Goal: Task Accomplishment & Management: Complete application form

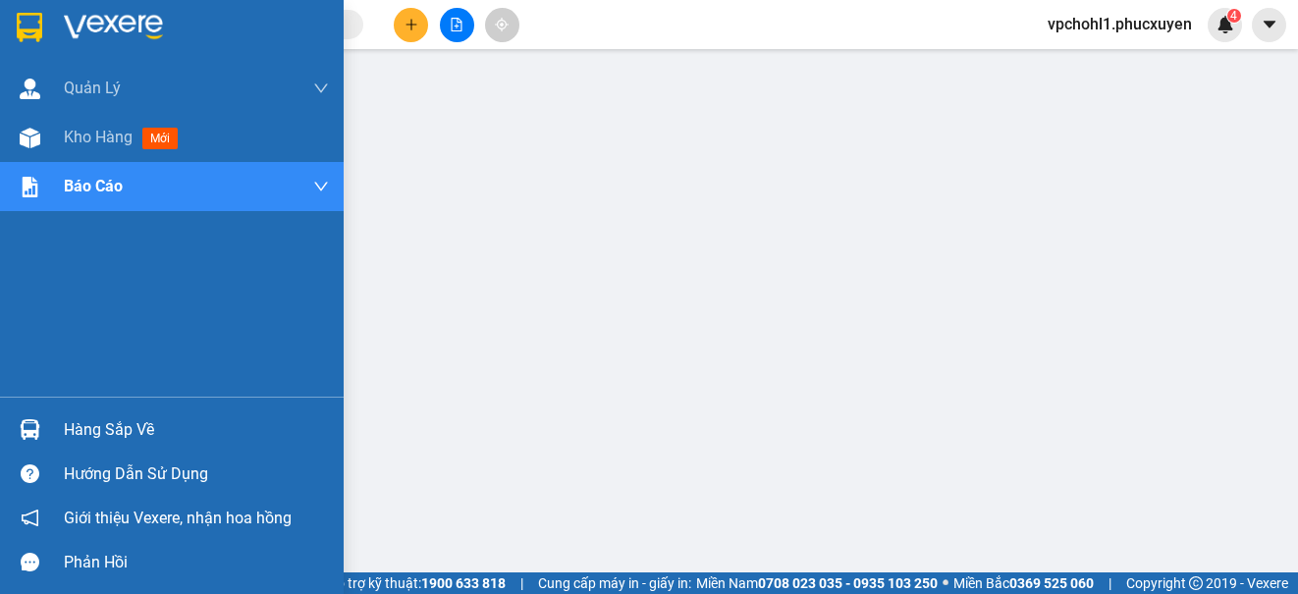
drag, startPoint x: 0, startPoint y: 0, endPoint x: 68, endPoint y: 428, distance: 433.5
click at [67, 429] on div "Hàng sắp về" at bounding box center [196, 429] width 265 height 29
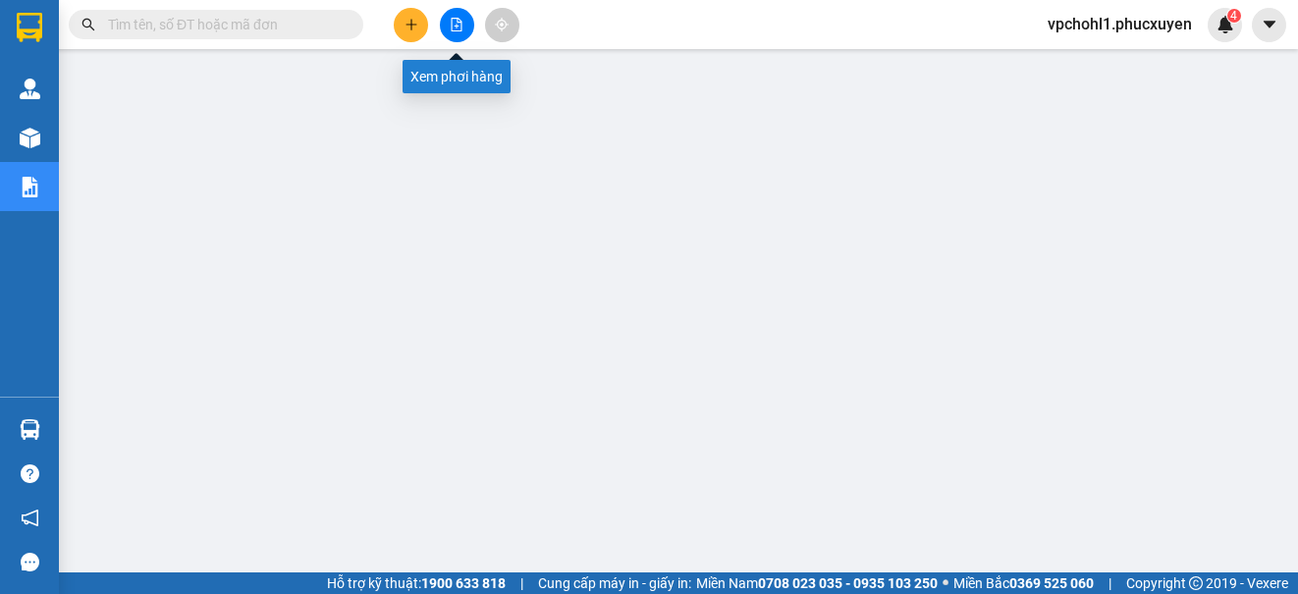
click at [459, 18] on icon "file-add" at bounding box center [457, 25] width 14 height 14
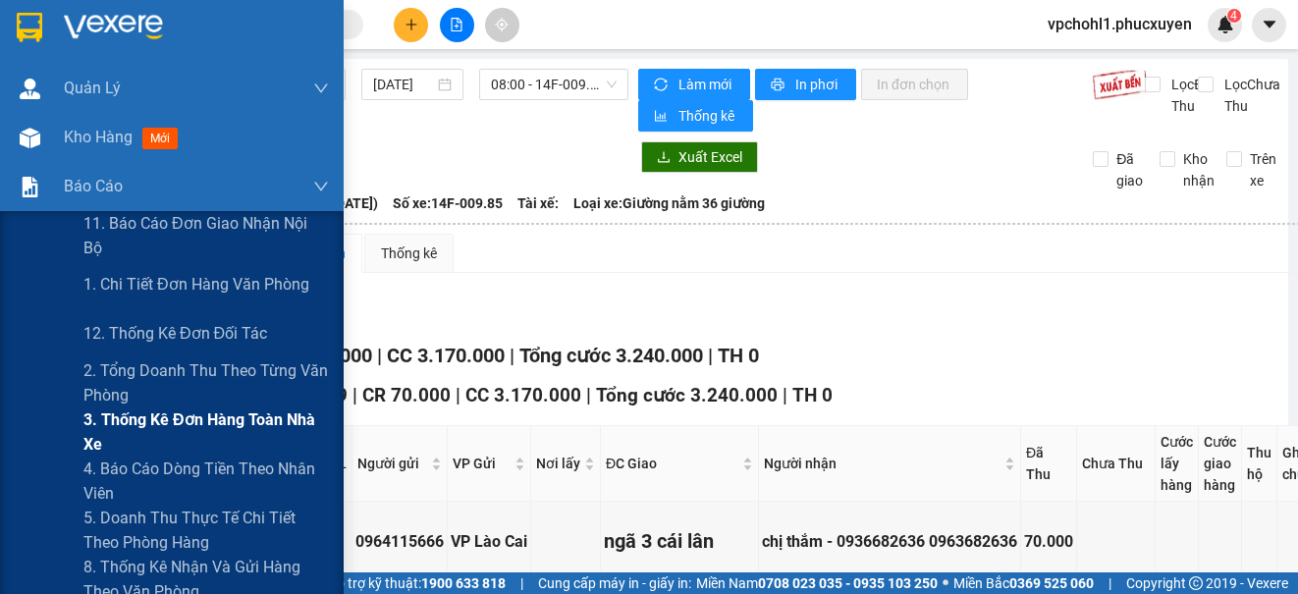
scroll to position [98, 0]
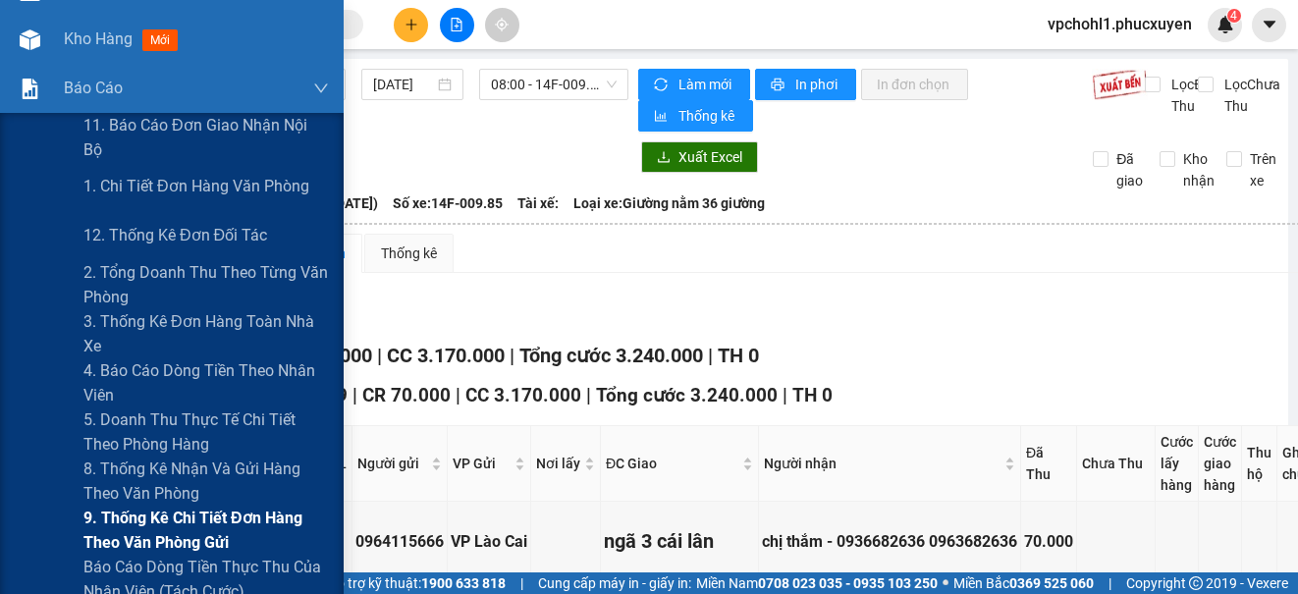
click at [136, 515] on span "9. Thống kê chi tiết đơn hàng theo văn phòng gửi" at bounding box center [205, 530] width 245 height 49
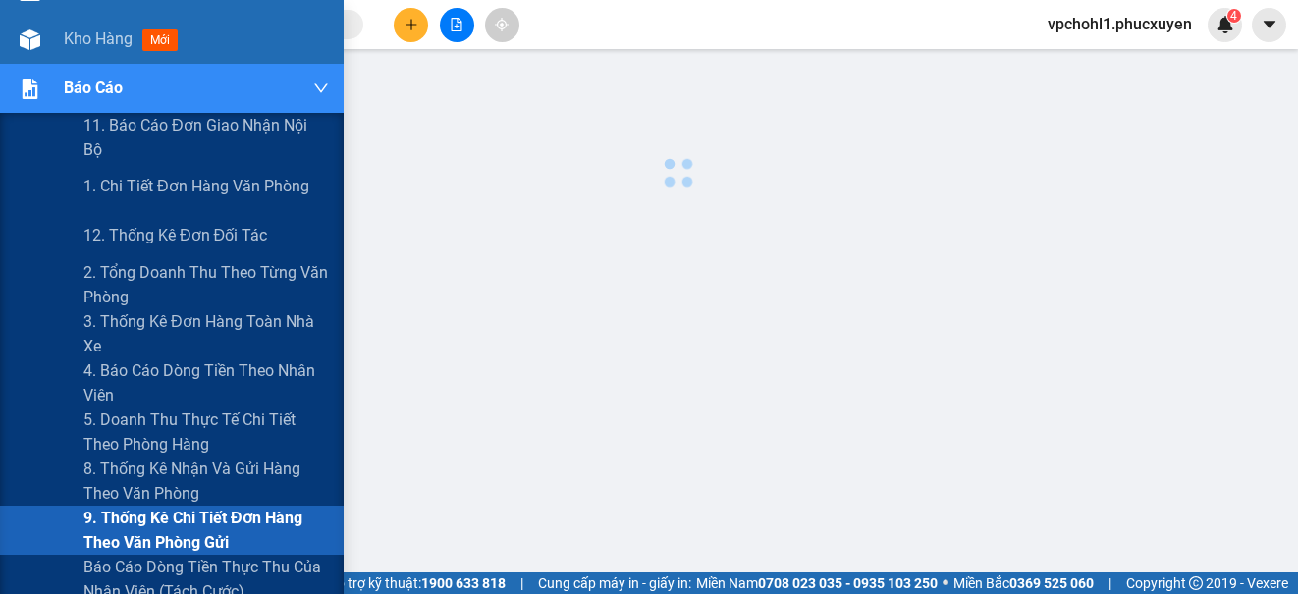
click at [136, 515] on span "9. Thống kê chi tiết đơn hàng theo văn phòng gửi" at bounding box center [205, 530] width 245 height 49
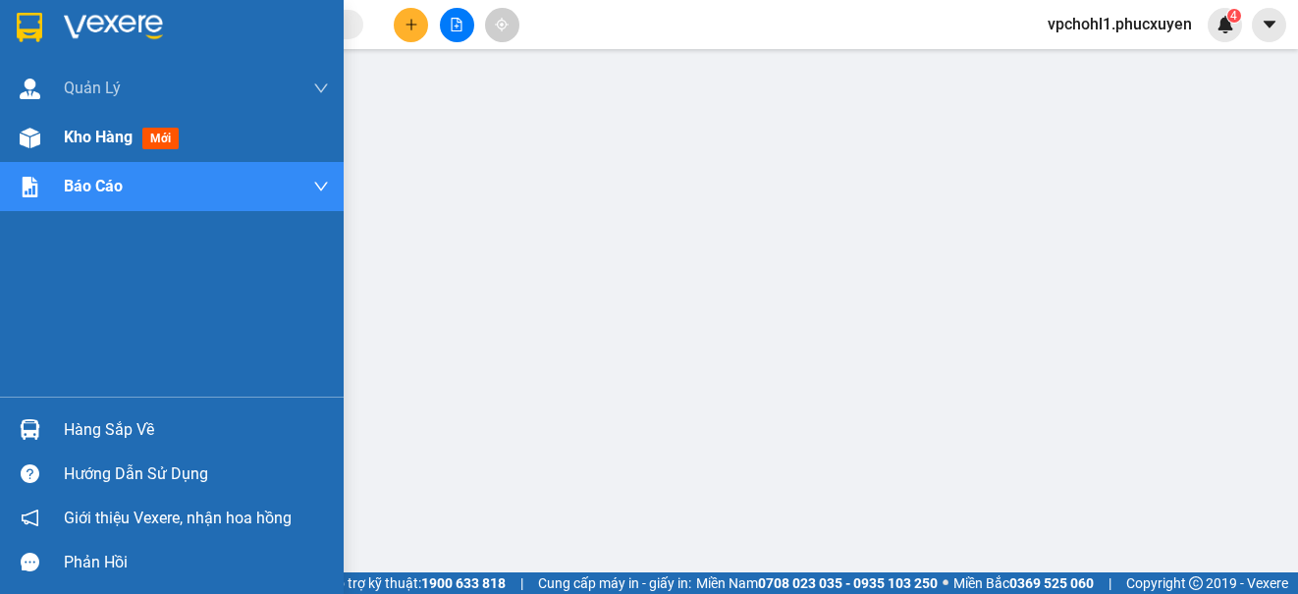
click at [90, 139] on span "Kho hàng" at bounding box center [98, 137] width 69 height 19
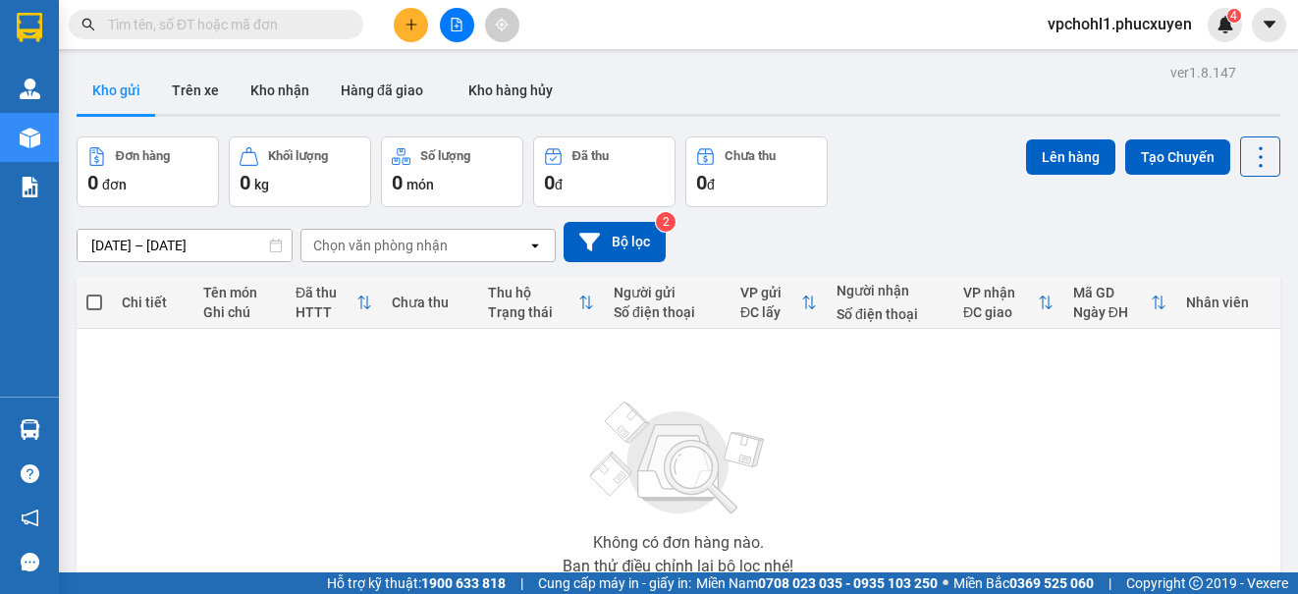
click at [445, 54] on main "ver 1.8.147 Kho gửi Trên xe Kho nhận Hàng đã giao Kho hàng hủy Đơn hàng 0 đơn K…" at bounding box center [649, 286] width 1298 height 572
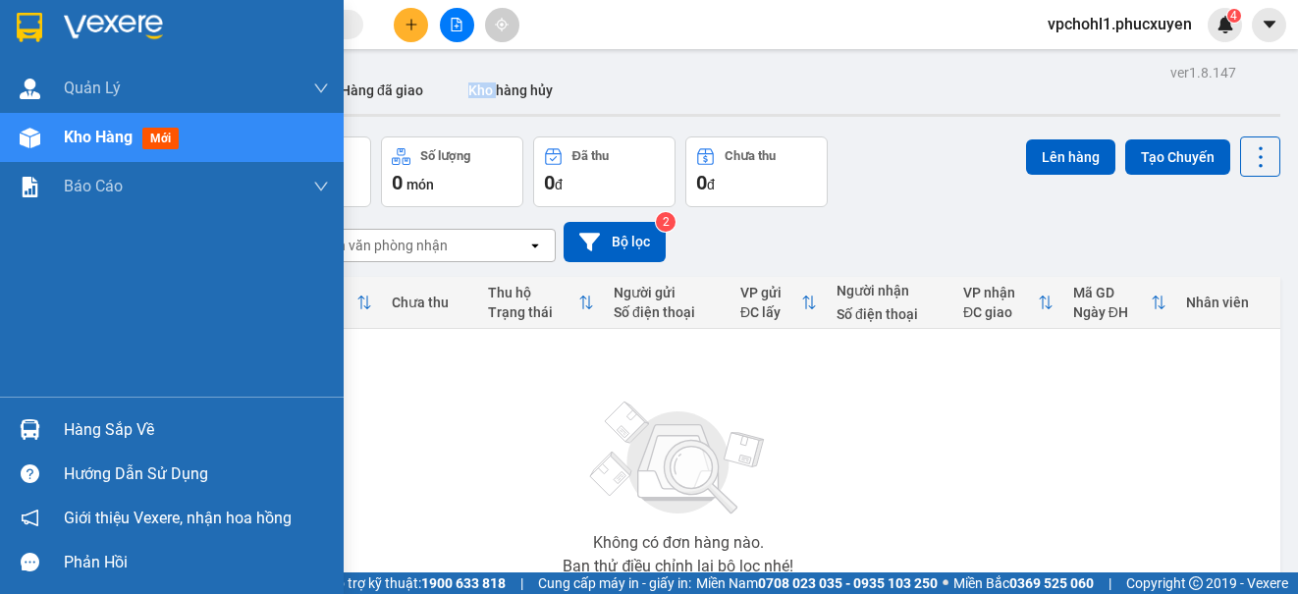
click at [82, 419] on div "Hàng sắp về" at bounding box center [196, 429] width 265 height 29
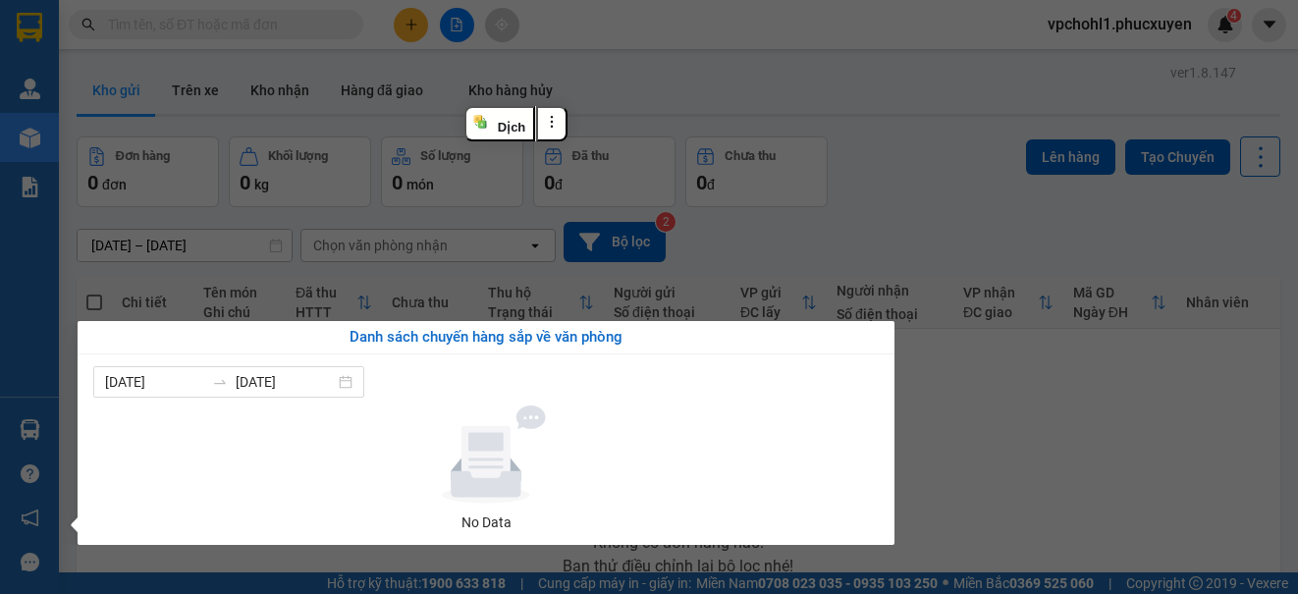
click at [1104, 411] on section "Kết quả tìm kiếm ( 0 ) Bộ lọc No Data vpchohl1.[PERSON_NAME] 4 [PERSON_NAME] lý…" at bounding box center [649, 297] width 1298 height 594
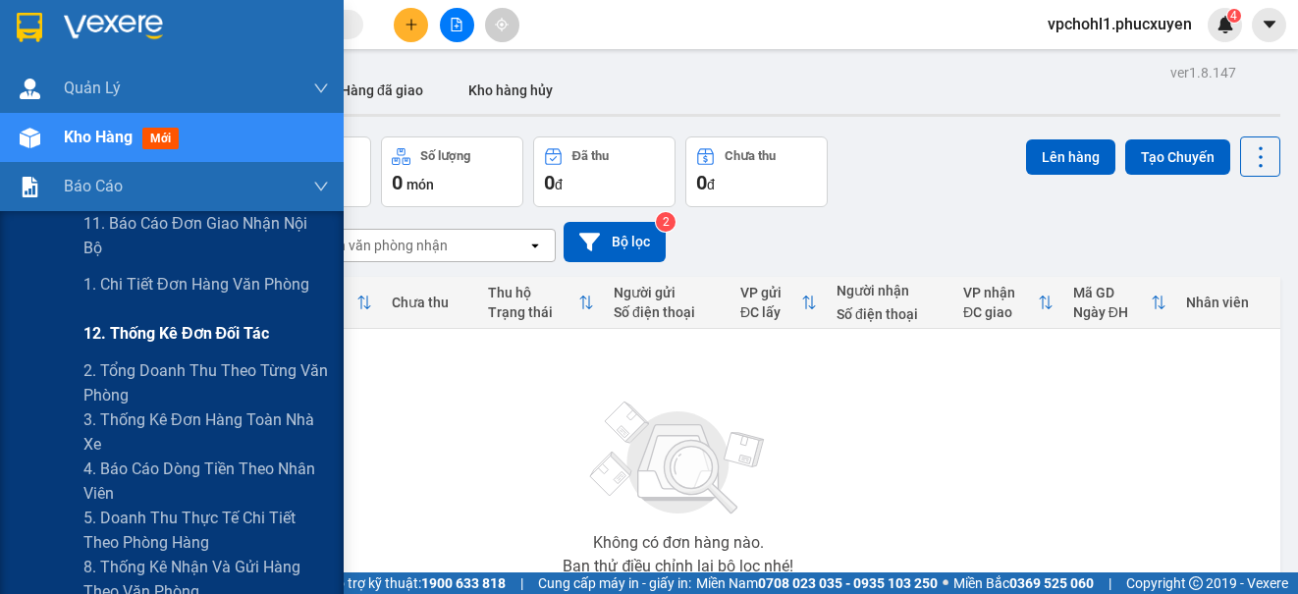
scroll to position [196, 0]
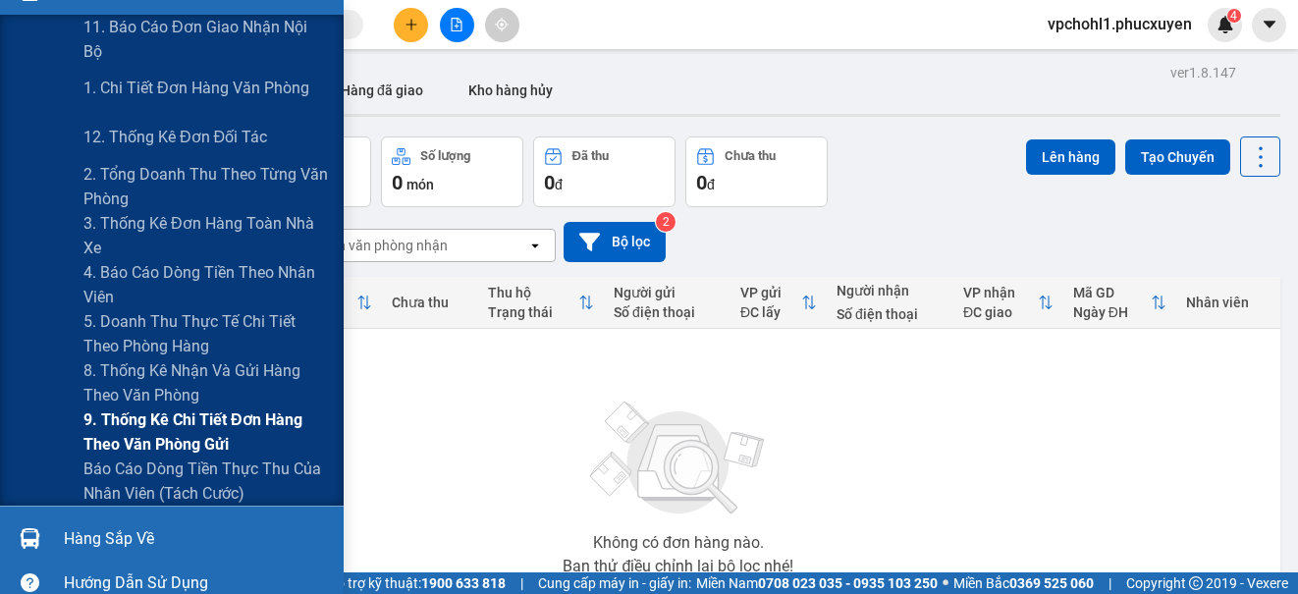
click at [145, 415] on span "9. Thống kê chi tiết đơn hàng theo văn phòng gửi" at bounding box center [205, 432] width 245 height 49
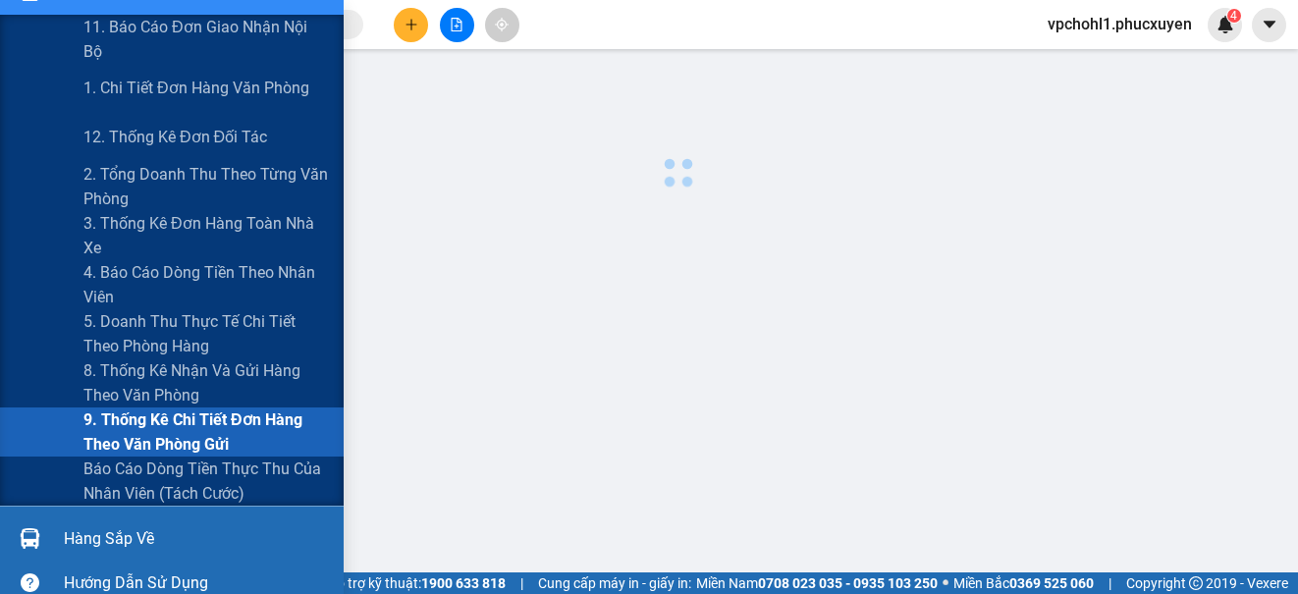
click at [145, 415] on span "9. Thống kê chi tiết đơn hàng theo văn phòng gửi" at bounding box center [205, 432] width 245 height 49
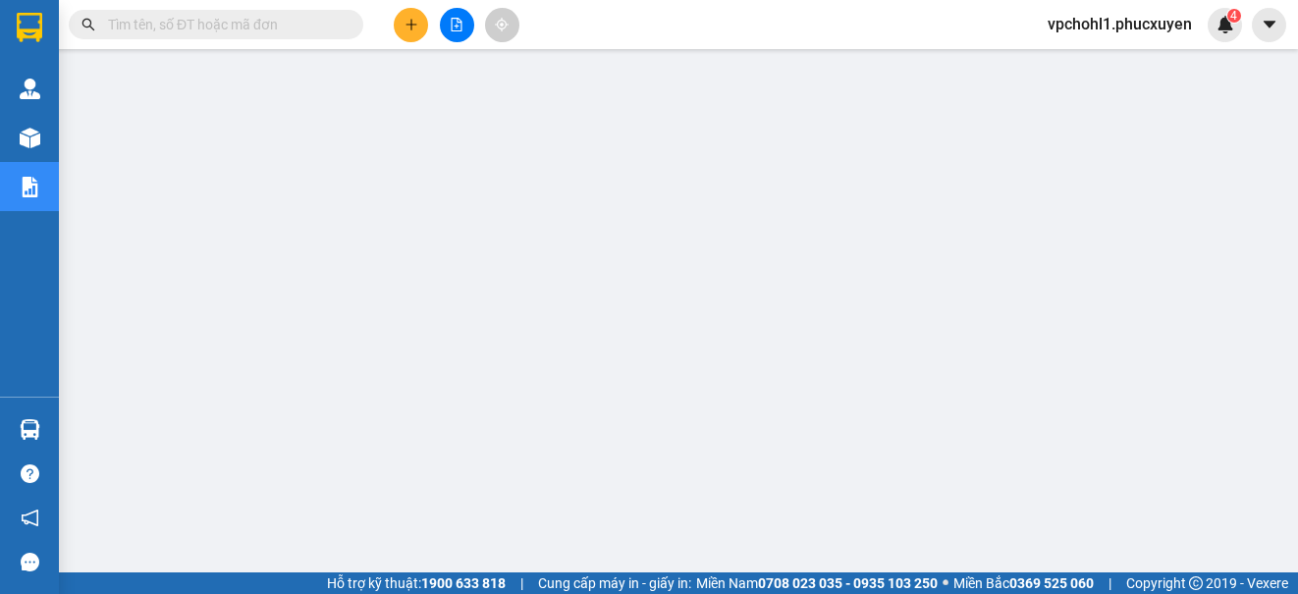
click at [207, 21] on input "text" at bounding box center [224, 25] width 232 height 22
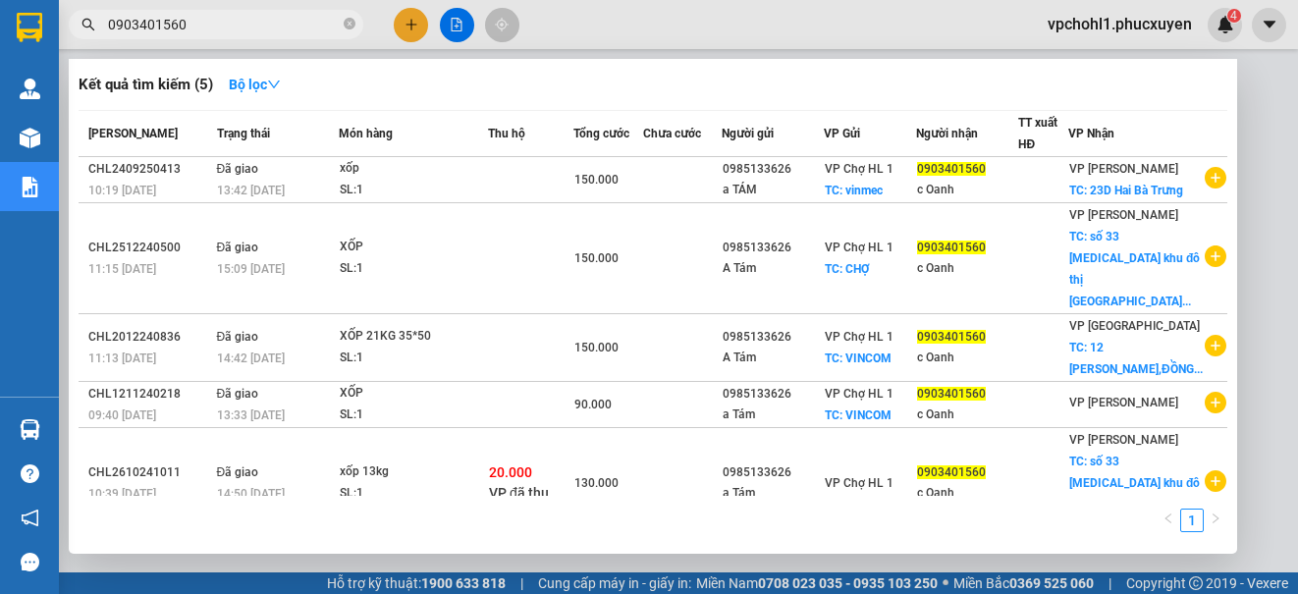
type input "0903401560"
click at [750, 290] on td "0985133626 A Tám" at bounding box center [773, 258] width 102 height 111
click at [750, 289] on body "Kết quả tìm kiếm ( 5 ) Bộ lọc Mã ĐH Trạng thái Món hàng Thu hộ Tổng cước Chưa c…" at bounding box center [649, 297] width 1298 height 594
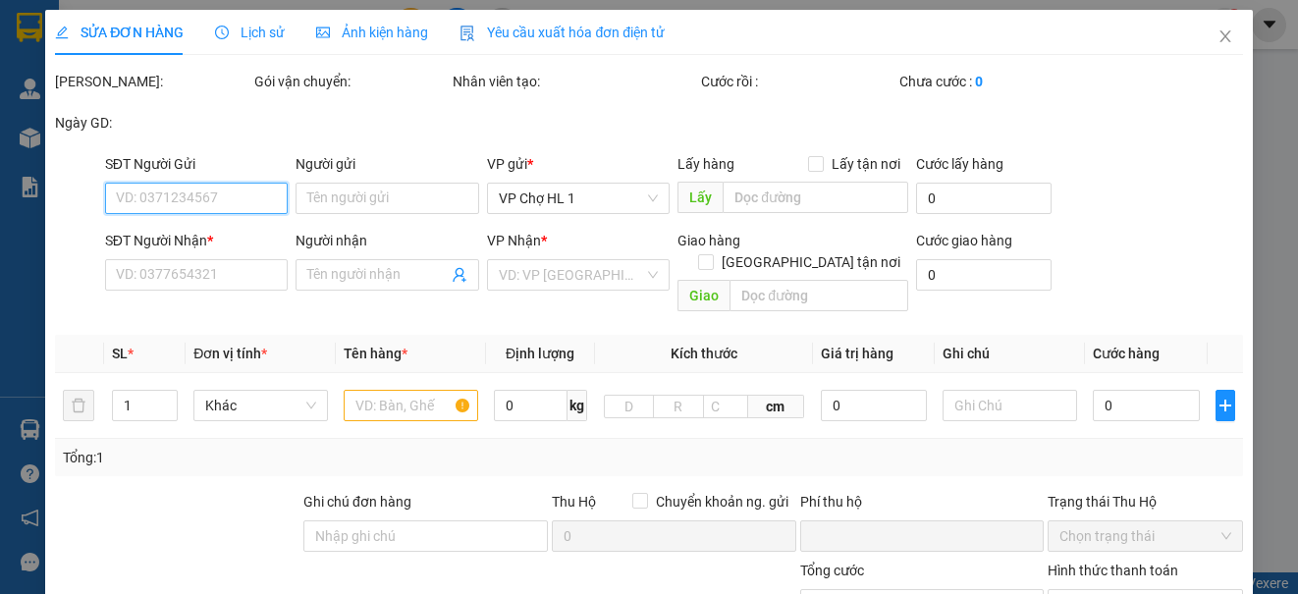
type input "0985133626"
type input "A Tám"
checkbox input "true"
type input "CHỢ"
type input "20.000"
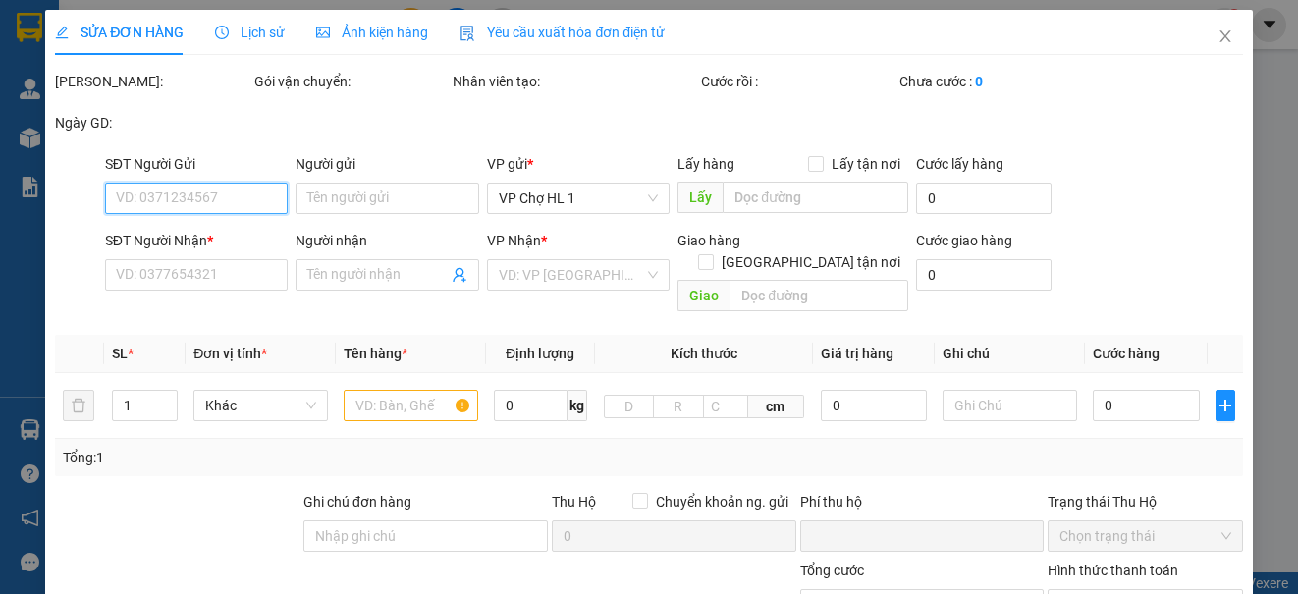
type input "0903401560"
type input "c Oanh"
checkbox input "true"
type input "số 33 [MEDICAL_DATA] khu đô thị [GEOGRAPHIC_DATA], [GEOGRAPHIC_DATA], [GEOGRAPH…"
type input "60.000"
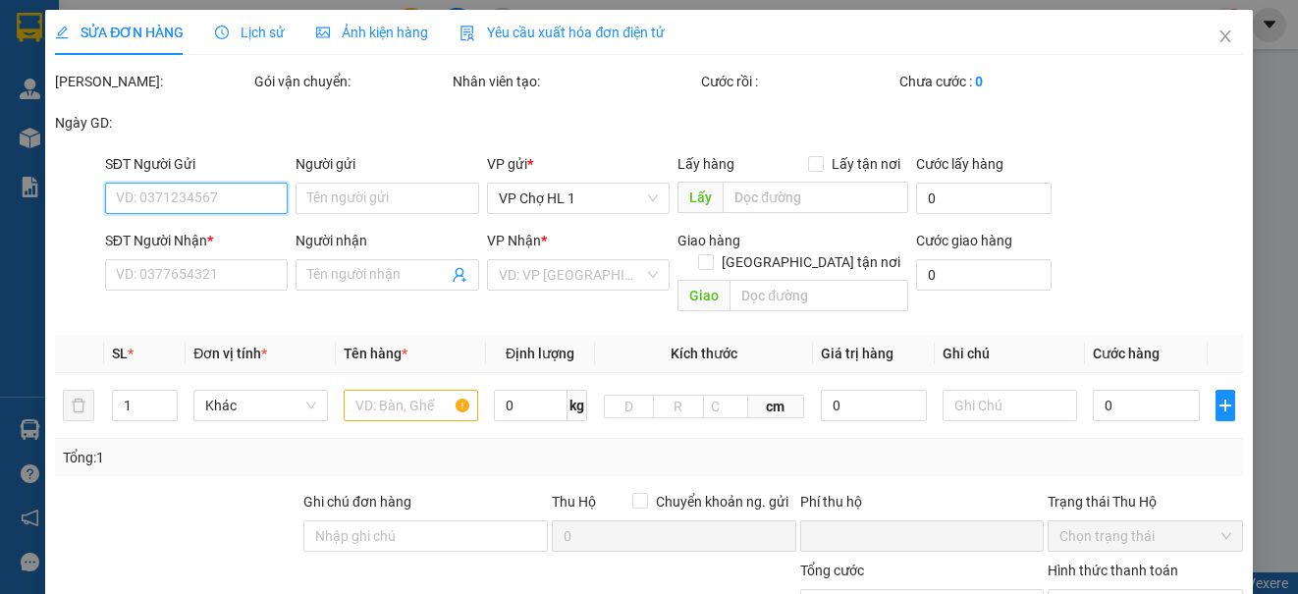
type input "0"
type input "150.000"
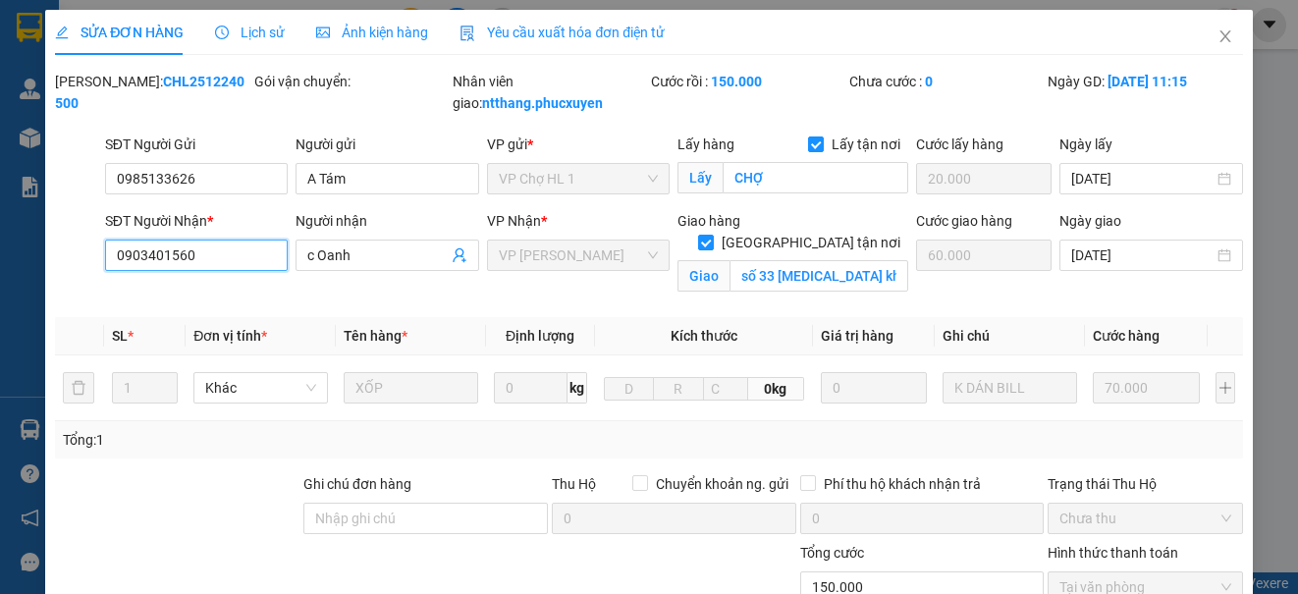
drag, startPoint x: 205, startPoint y: 257, endPoint x: 77, endPoint y: 247, distance: 129.0
click at [77, 247] on div "SĐT Người Nhận * 0903401560 0903401560 Người nhận c Oanh VP Nhận * VP [PERSON_N…" at bounding box center [648, 256] width 1191 height 92
drag, startPoint x: 1207, startPoint y: 33, endPoint x: 1195, endPoint y: 25, distance: 14.7
click at [1220, 32] on icon "close" at bounding box center [1225, 36] width 11 height 12
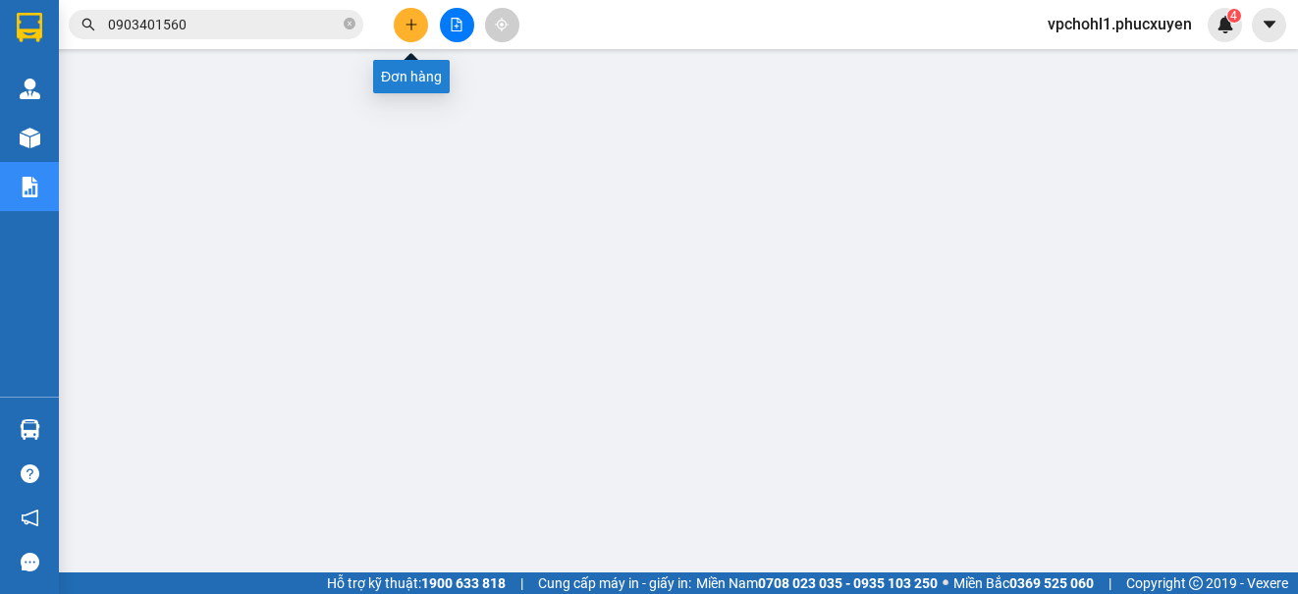
click at [409, 21] on icon "plus" at bounding box center [412, 25] width 14 height 14
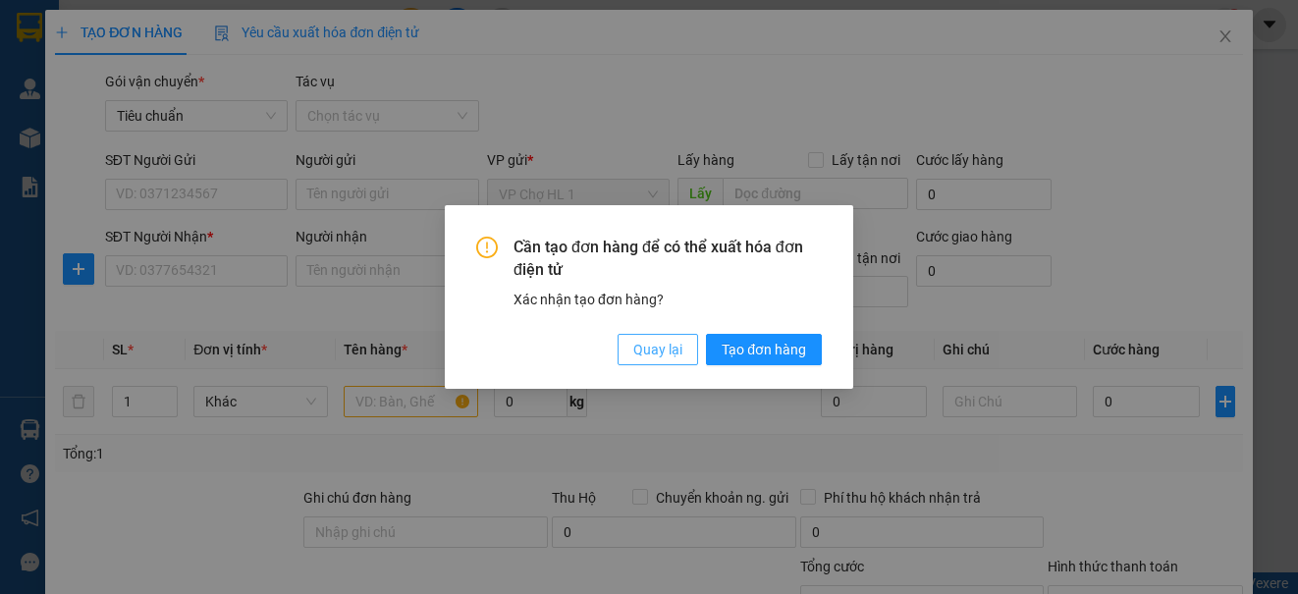
drag, startPoint x: 675, startPoint y: 353, endPoint x: 630, endPoint y: 342, distance: 45.5
click at [673, 351] on span "Quay lại" at bounding box center [657, 350] width 49 height 22
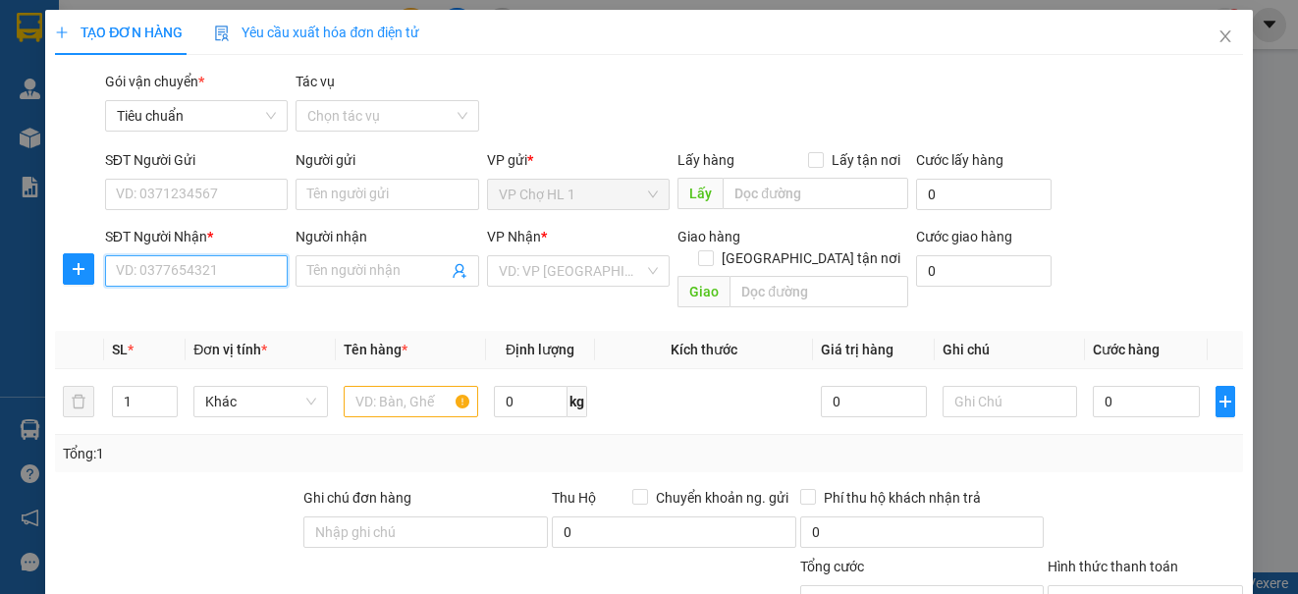
click at [222, 275] on input "SĐT Người Nhận *" at bounding box center [196, 270] width 183 height 31
paste input "0903401560"
type input "0903401560"
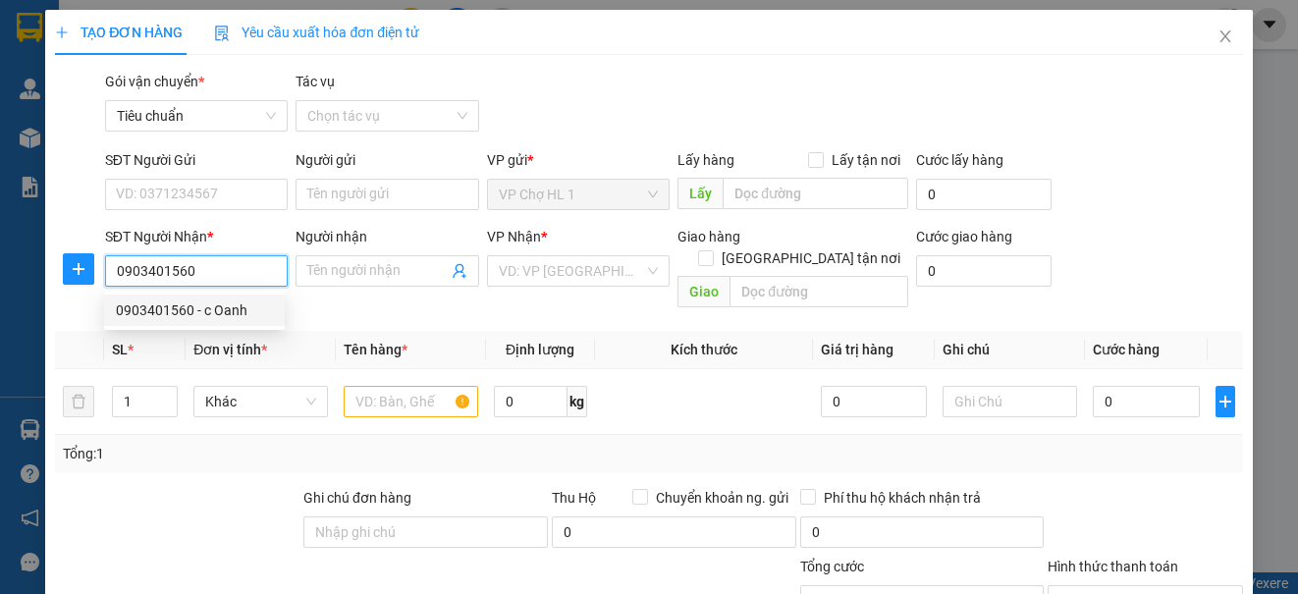
click at [196, 307] on div "0903401560 - c Oanh" at bounding box center [194, 311] width 157 height 22
type input "c Oanh"
checkbox input "true"
type input "23D Hai Bà Trưng"
type input "60.000"
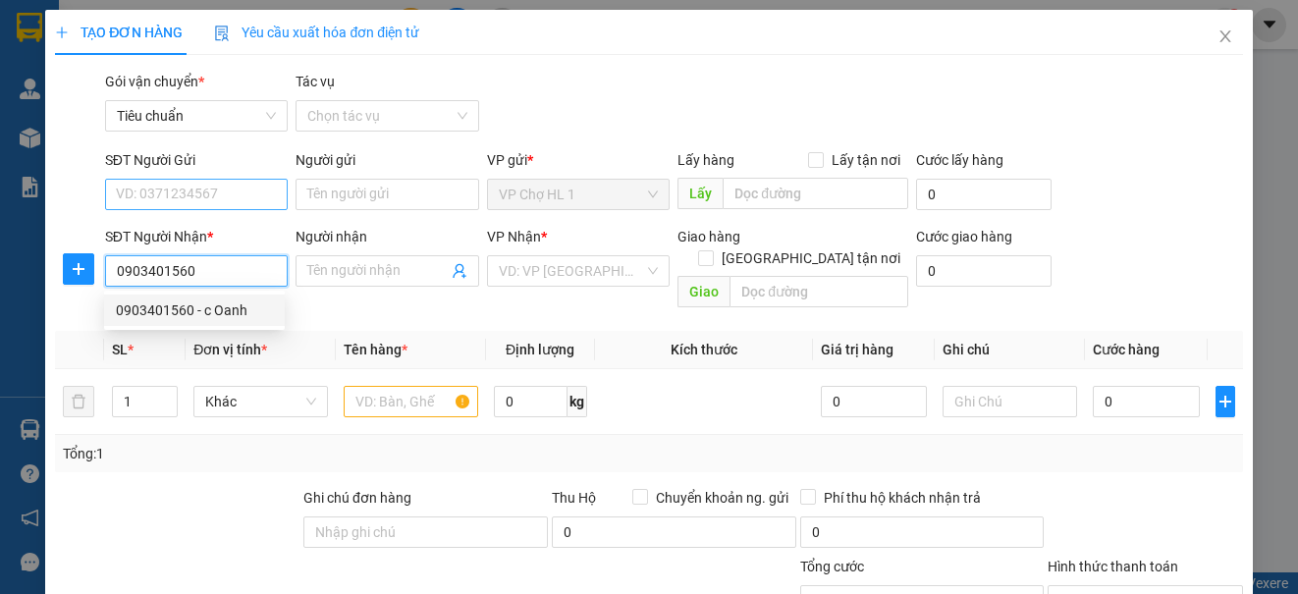
type input "60.000"
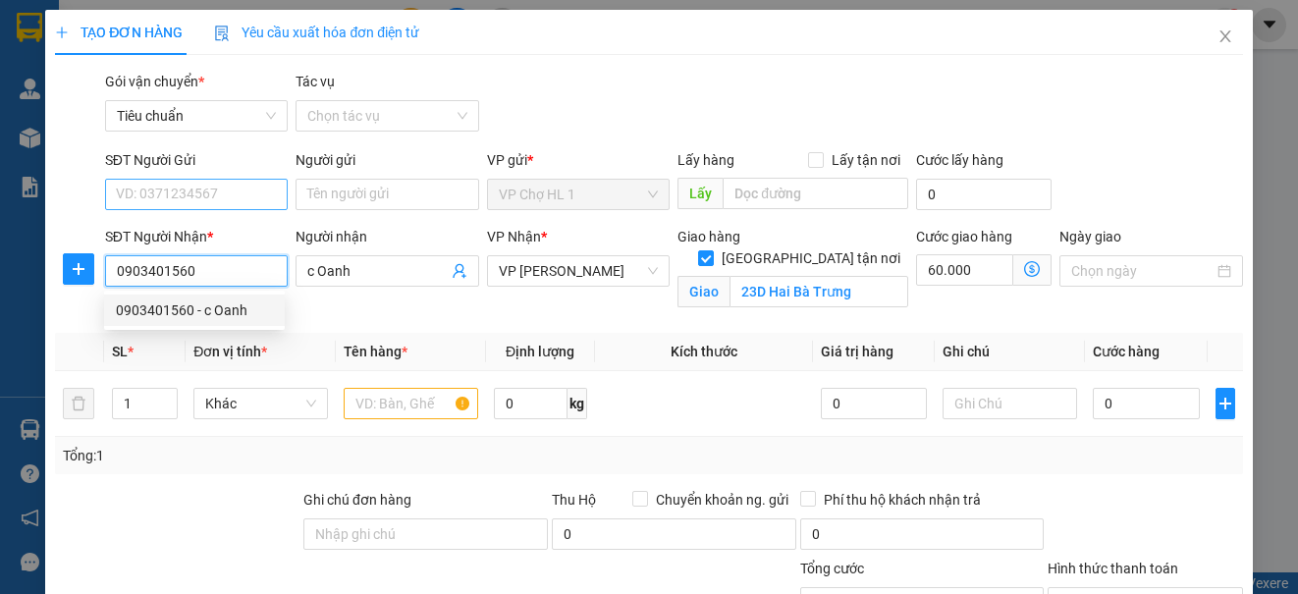
type input "0903401560"
click at [214, 194] on input "SĐT Người Gửi" at bounding box center [196, 194] width 183 height 31
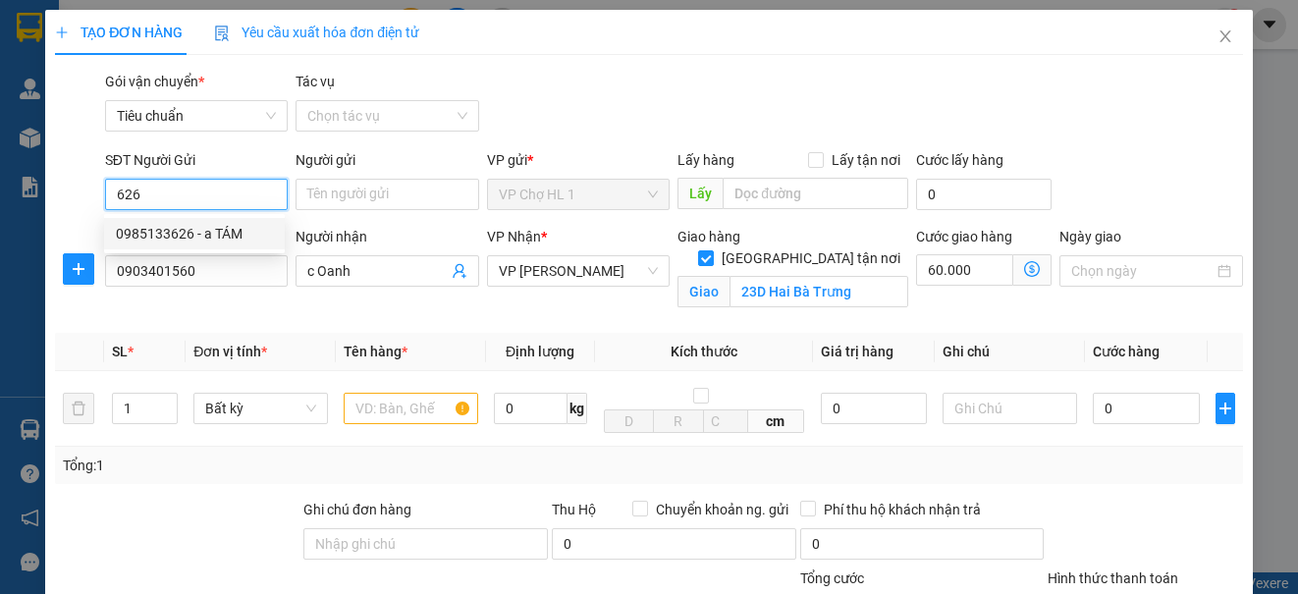
drag, startPoint x: 227, startPoint y: 235, endPoint x: 227, endPoint y: 212, distance: 22.6
click at [227, 230] on div "0985133626 - a TÁM" at bounding box center [194, 234] width 157 height 22
type input "0985133626"
type input "a TÁM"
checkbox input "true"
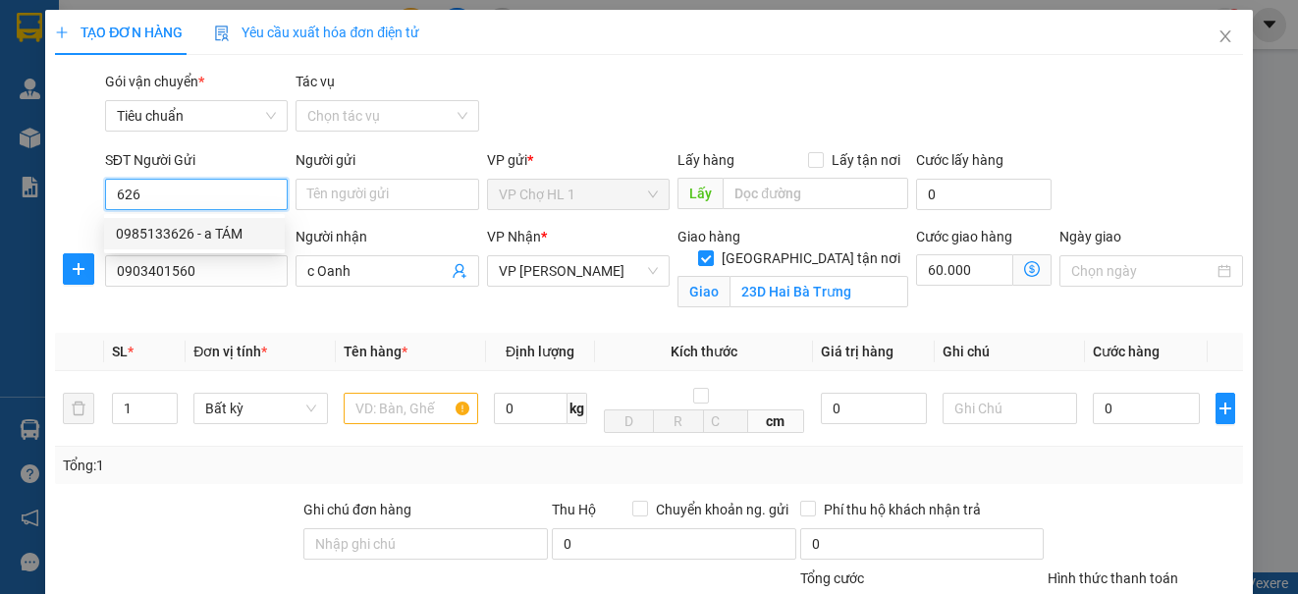
type input "vinmec"
type input "80.000"
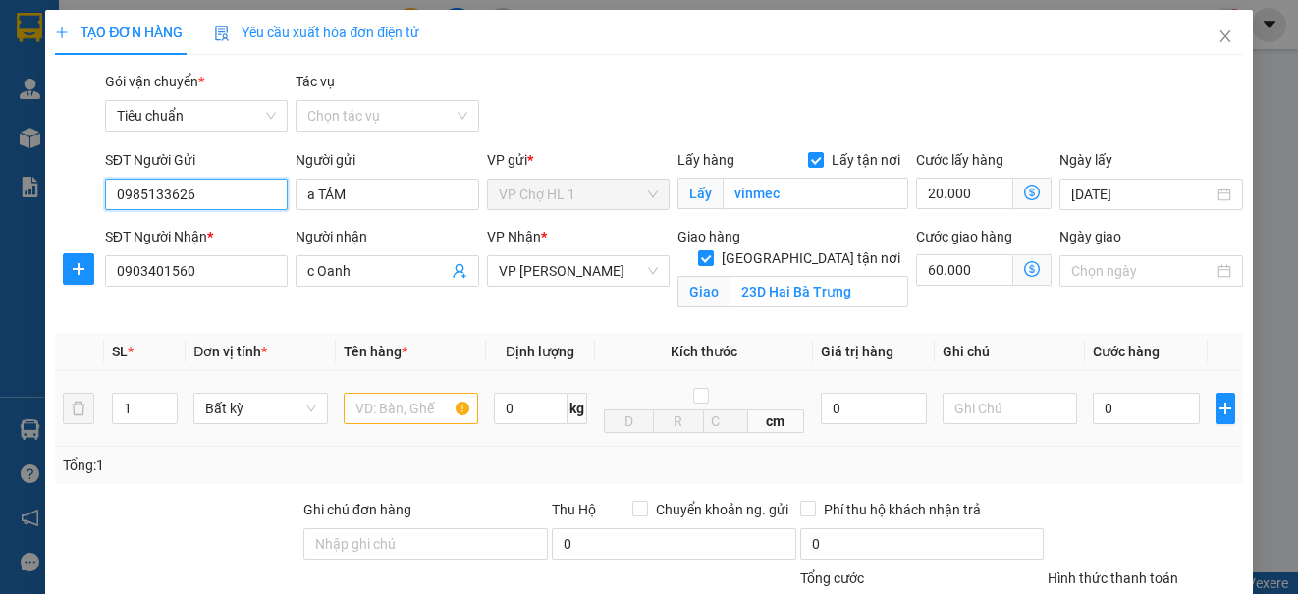
type input "0985133626"
click at [392, 408] on input "text" at bounding box center [411, 408] width 135 height 31
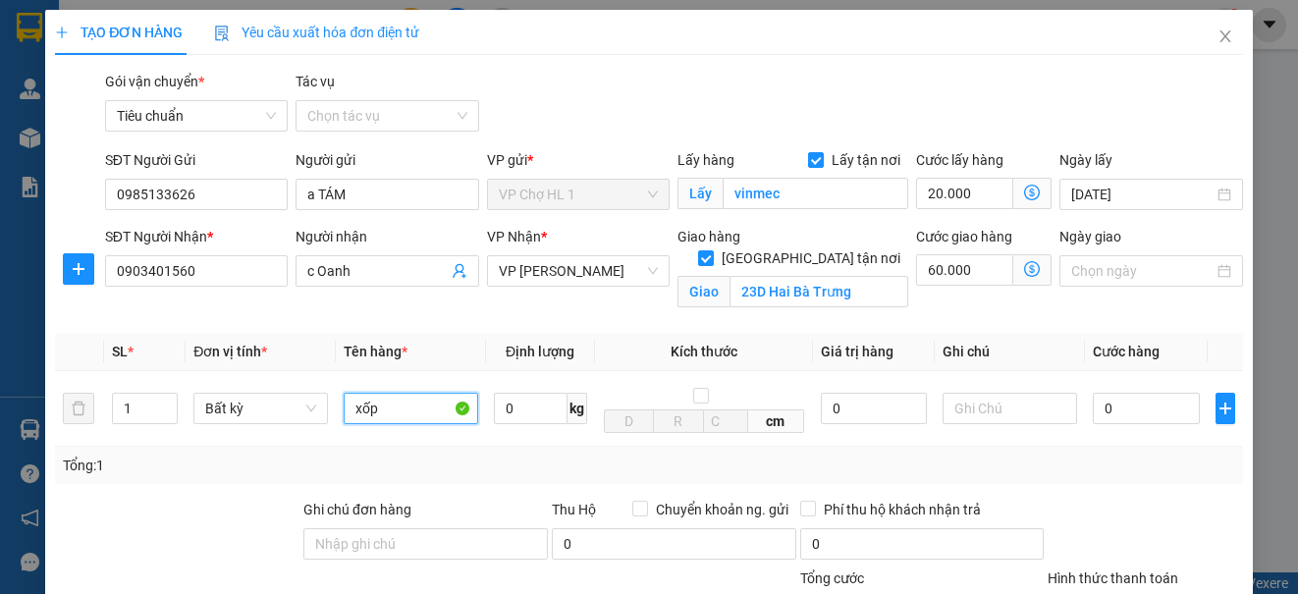
type input "xốp"
click at [1113, 76] on div "Gói vận chuyển * Tiêu chuẩn Tác vụ Chọn tác vụ" at bounding box center [674, 105] width 1146 height 69
click at [1024, 267] on icon "dollar-circle" at bounding box center [1032, 269] width 16 height 16
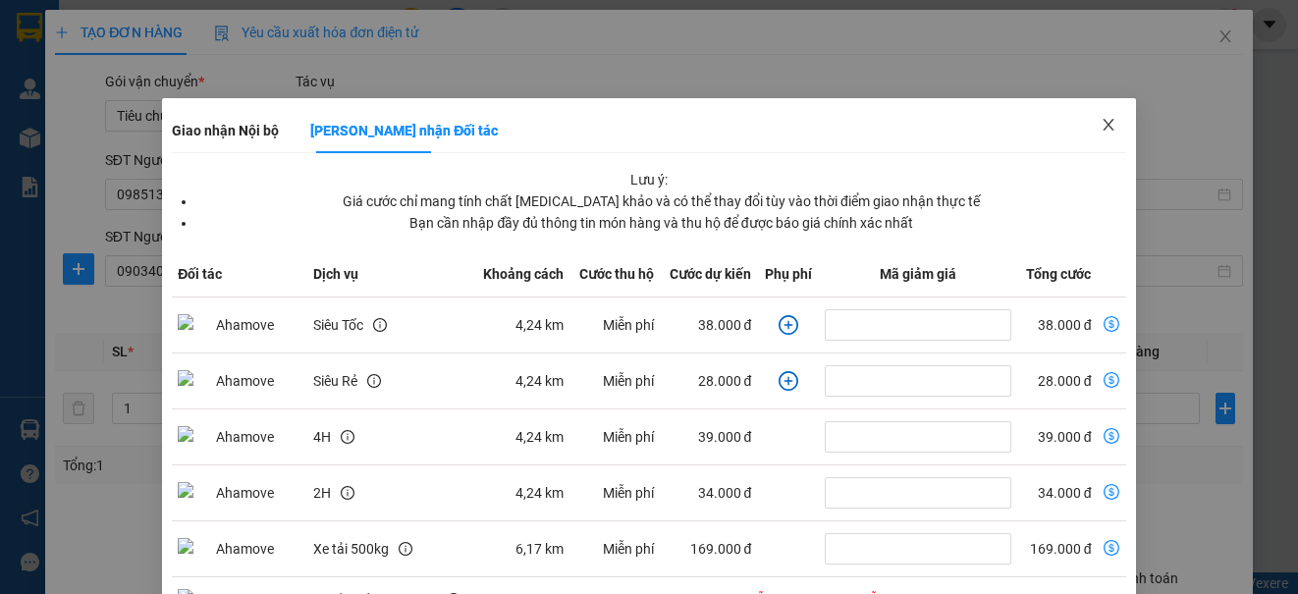
click at [1101, 120] on icon "close" at bounding box center [1109, 125] width 16 height 16
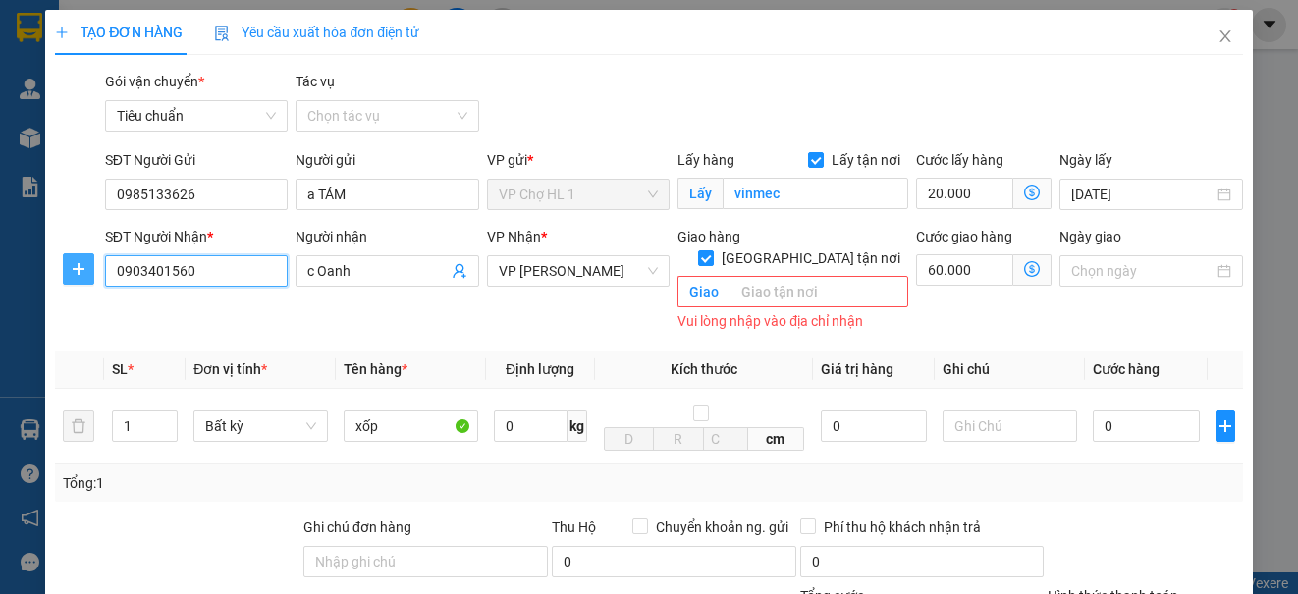
drag, startPoint x: 204, startPoint y: 272, endPoint x: 81, endPoint y: 270, distance: 123.7
click at [81, 270] on div "SĐT Người Nhận * 0903401560 0903401560 Người nhận c Oanh VP Nhận * VP Minh Khai…" at bounding box center [648, 281] width 1191 height 110
drag, startPoint x: 1207, startPoint y: 36, endPoint x: 844, endPoint y: 0, distance: 365.1
click at [1218, 34] on icon "close" at bounding box center [1226, 36] width 16 height 16
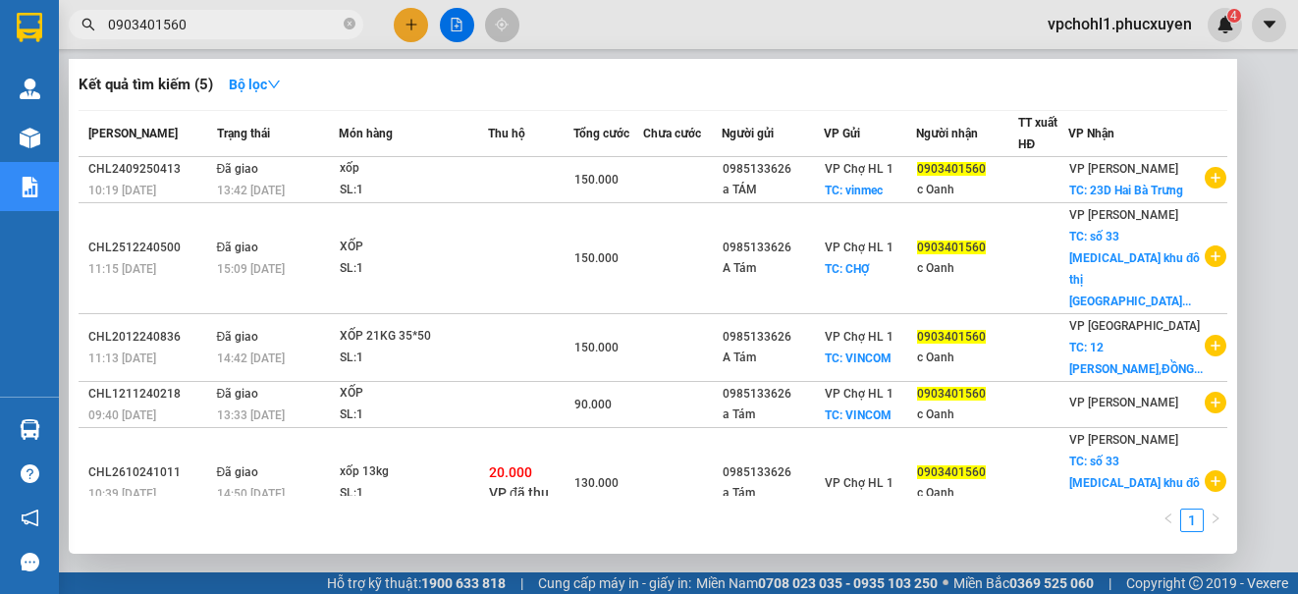
drag, startPoint x: 191, startPoint y: 26, endPoint x: 119, endPoint y: 22, distance: 72.8
click at [119, 22] on input "0903401560" at bounding box center [224, 25] width 232 height 22
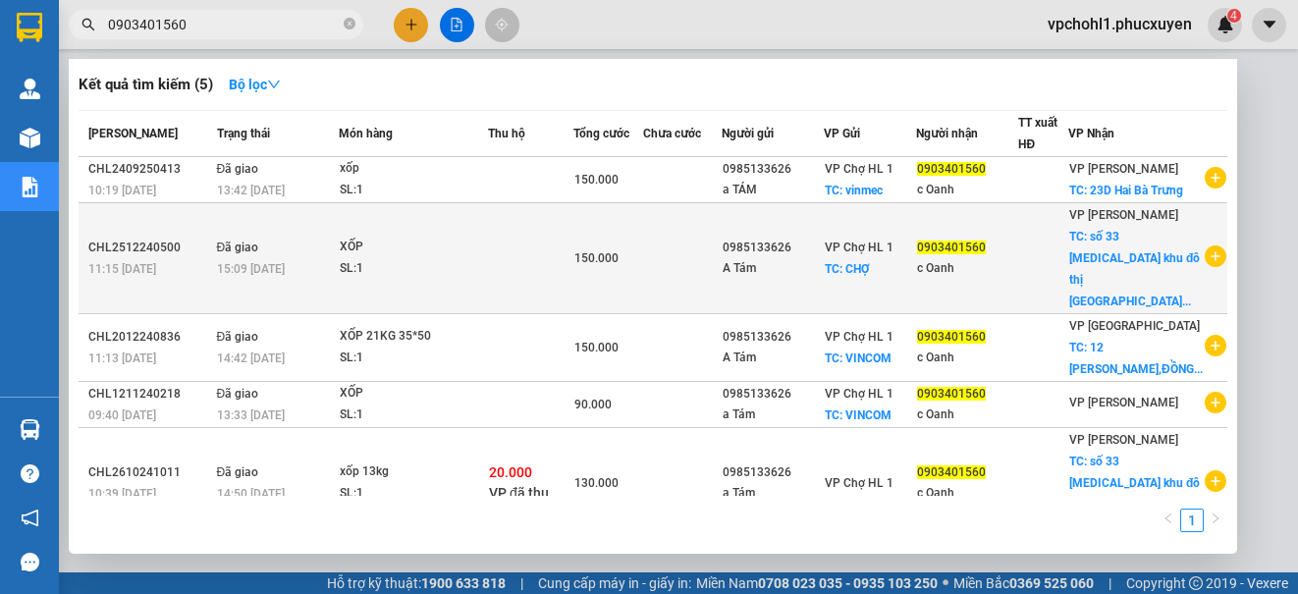
click at [914, 294] on td "VP Chợ HL 1 TC: CHỢ" at bounding box center [870, 258] width 92 height 111
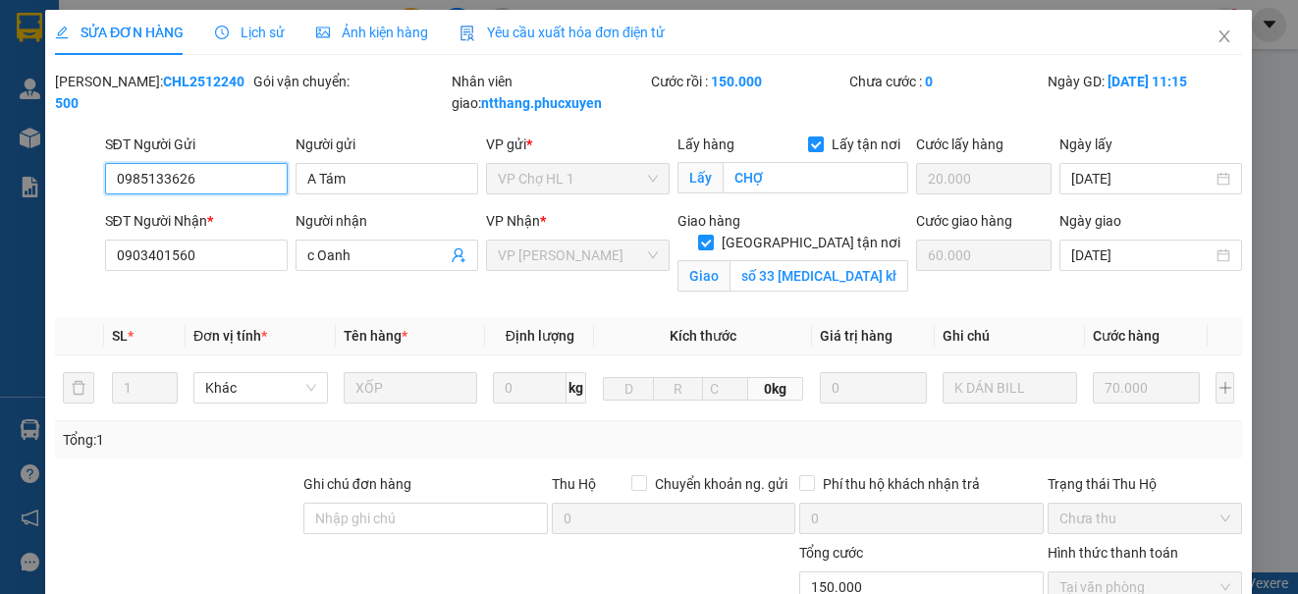
type input "0985133626"
type input "A Tám"
checkbox input "true"
type input "CHỢ"
type input "20.000"
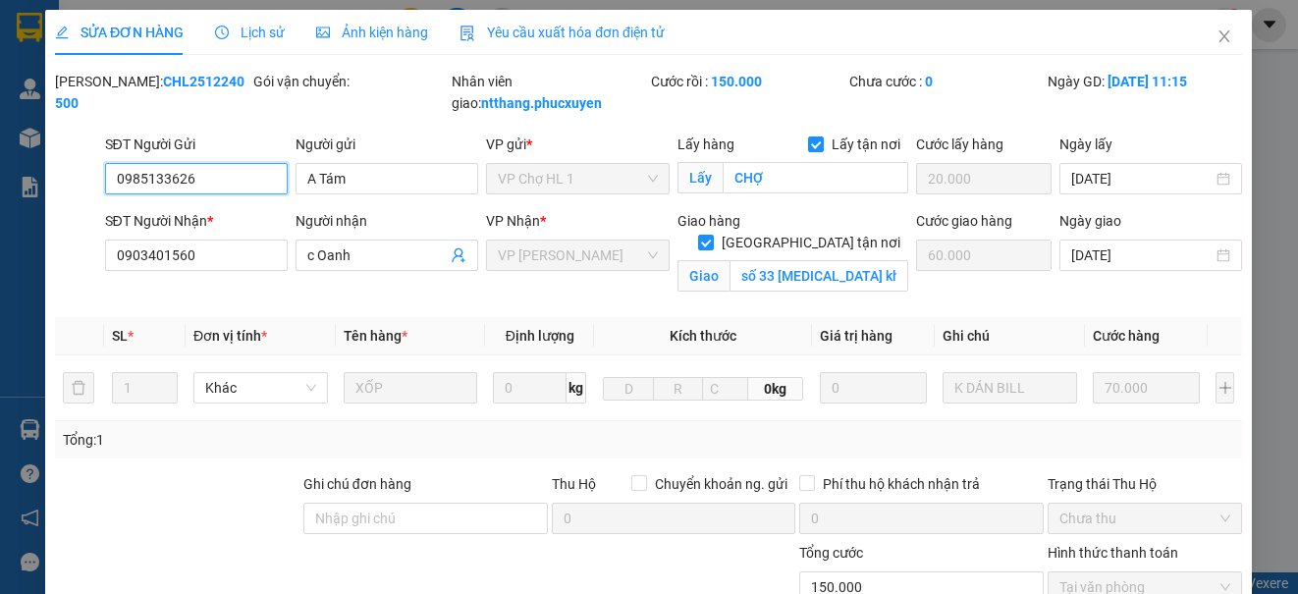
type input "0903401560"
type input "c Oanh"
checkbox input "true"
type input "số 33 [MEDICAL_DATA] khu đô thị [GEOGRAPHIC_DATA], [GEOGRAPHIC_DATA], [GEOGRAPH…"
type input "60.000"
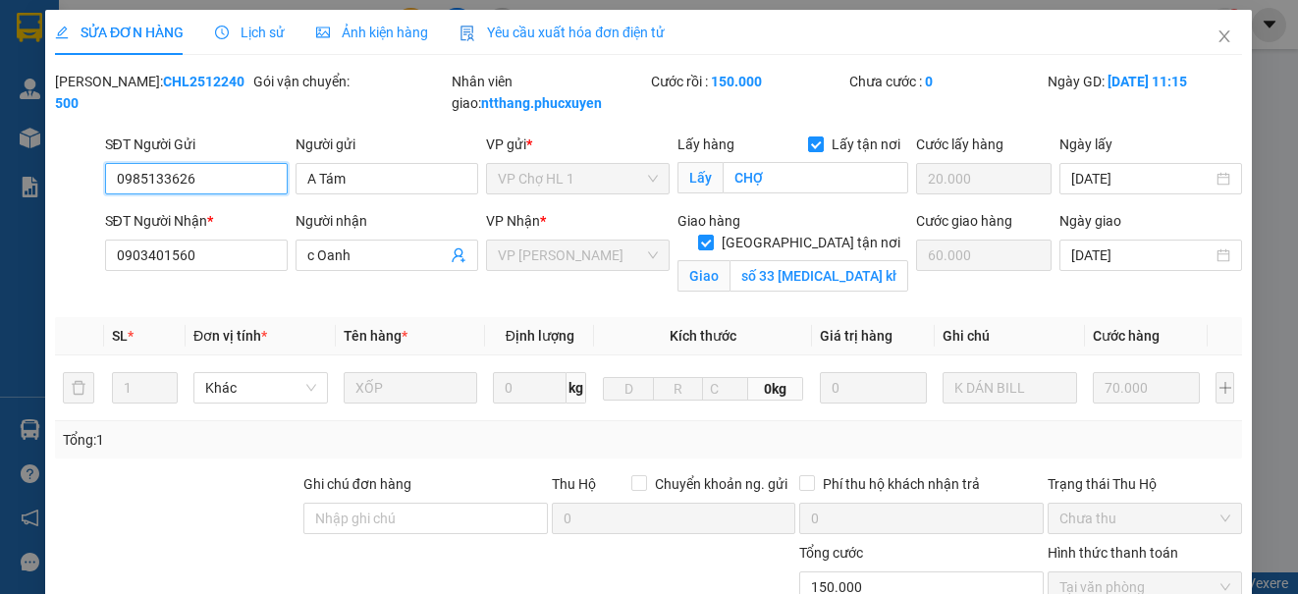
type input "0"
type input "150.000"
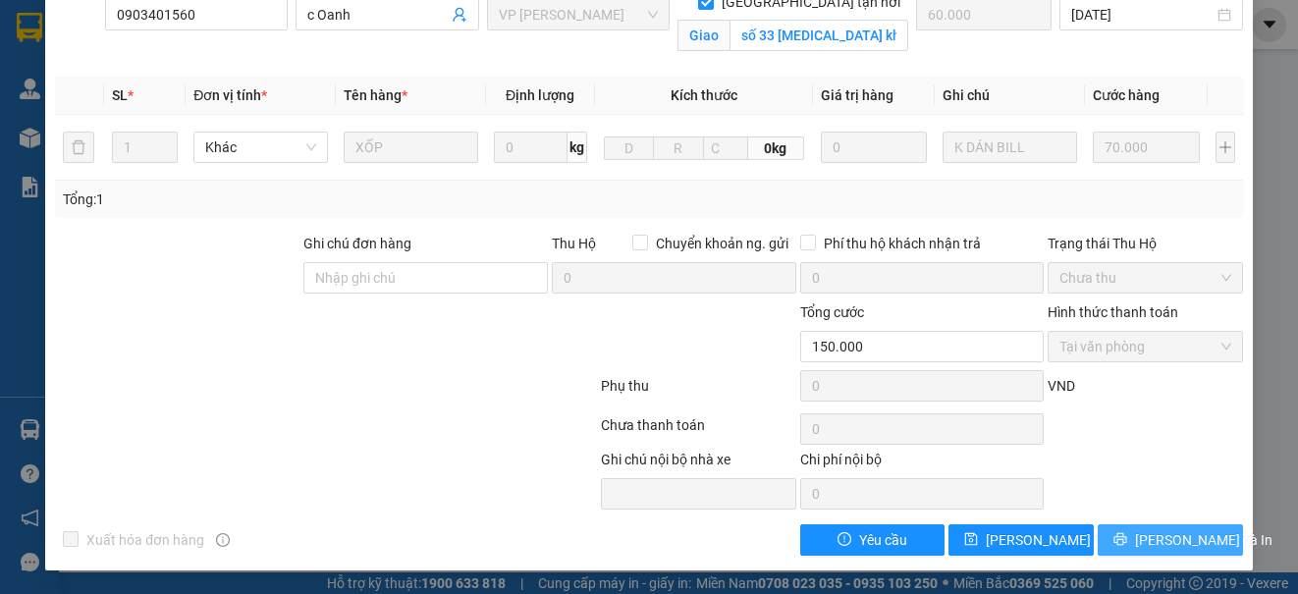
click at [1134, 541] on button "[PERSON_NAME] và In" at bounding box center [1170, 539] width 145 height 31
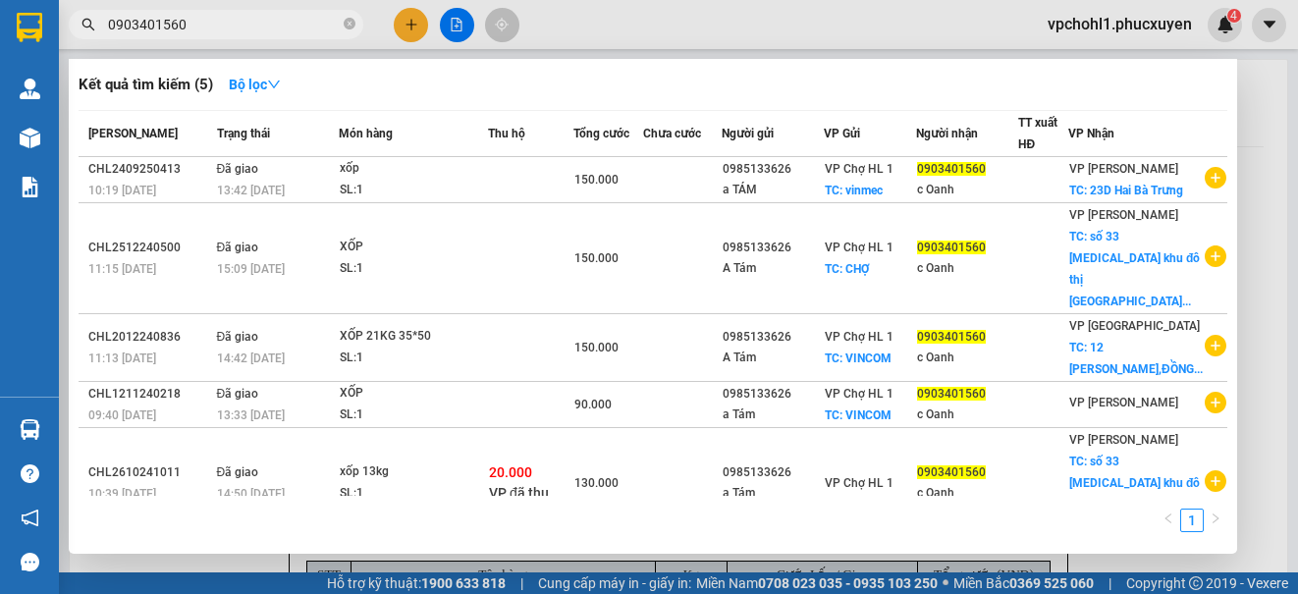
click at [207, 25] on input "0903401560" at bounding box center [224, 25] width 232 height 22
drag, startPoint x: 197, startPoint y: 25, endPoint x: 105, endPoint y: 24, distance: 92.3
click at [105, 24] on span "0903401560" at bounding box center [216, 24] width 295 height 29
click at [402, 30] on div at bounding box center [649, 297] width 1298 height 594
click at [402, 28] on button at bounding box center [411, 25] width 34 height 34
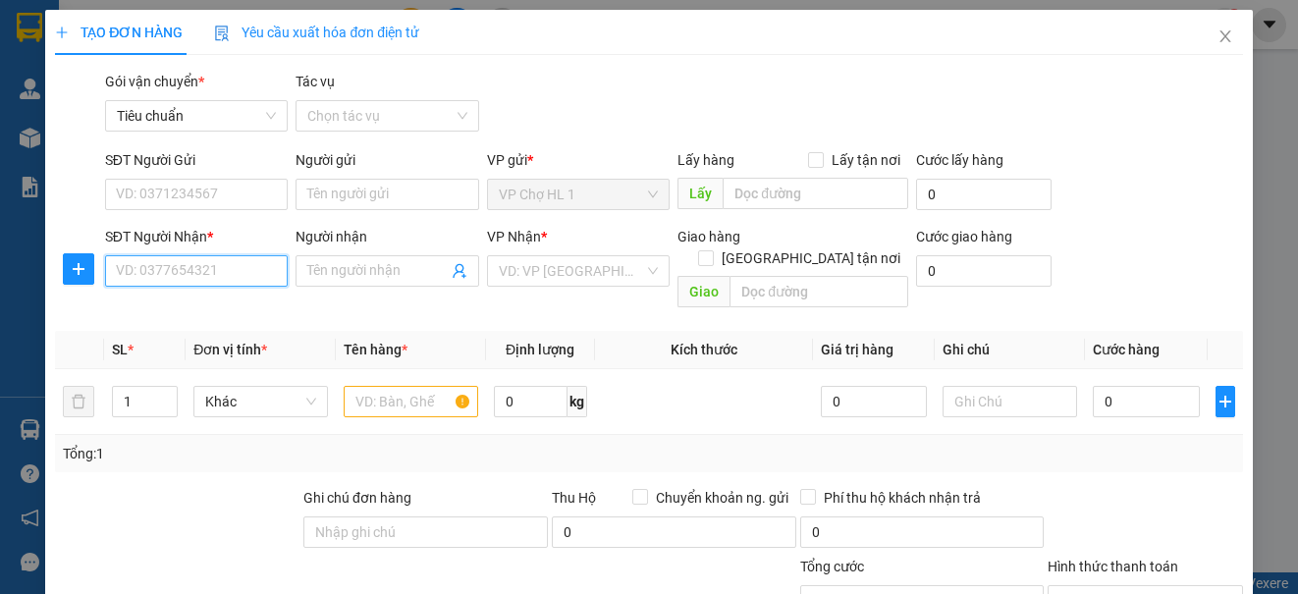
click at [227, 276] on input "SĐT Người Nhận *" at bounding box center [196, 270] width 183 height 31
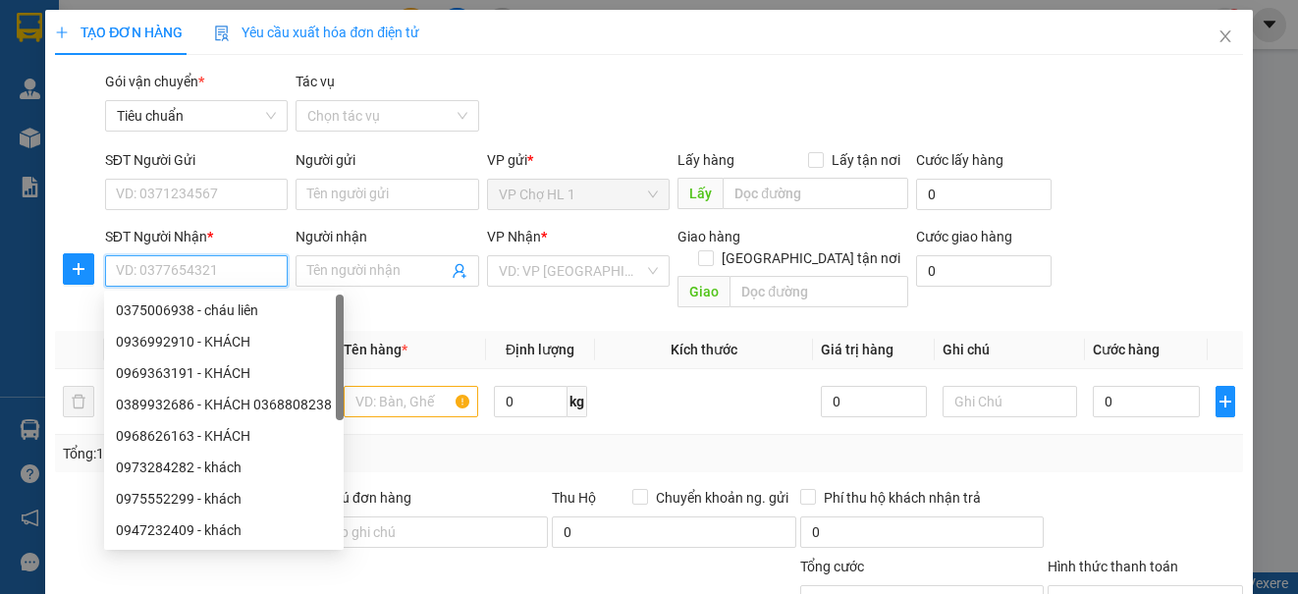
paste input "0903401560"
type input "0903401560"
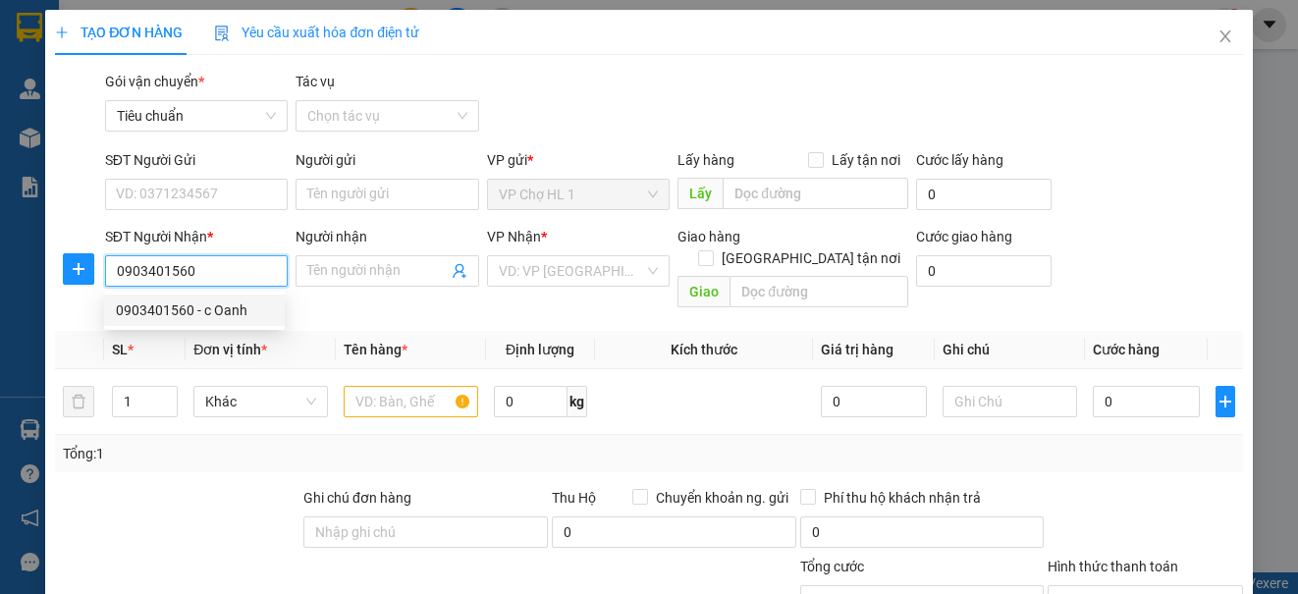
click at [224, 305] on div "0903401560 - c Oanh" at bounding box center [194, 311] width 157 height 22
type input "c Oanh"
checkbox input "true"
type input "23D Hai Bà Trưng"
type input "60.000"
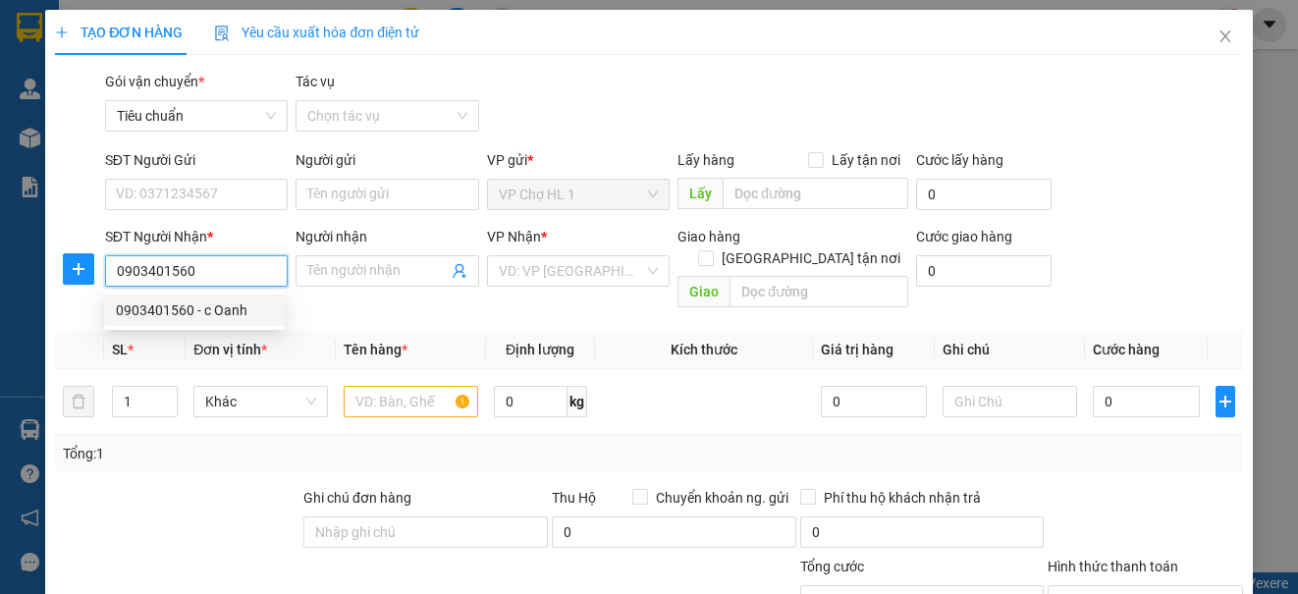
type input "60.000"
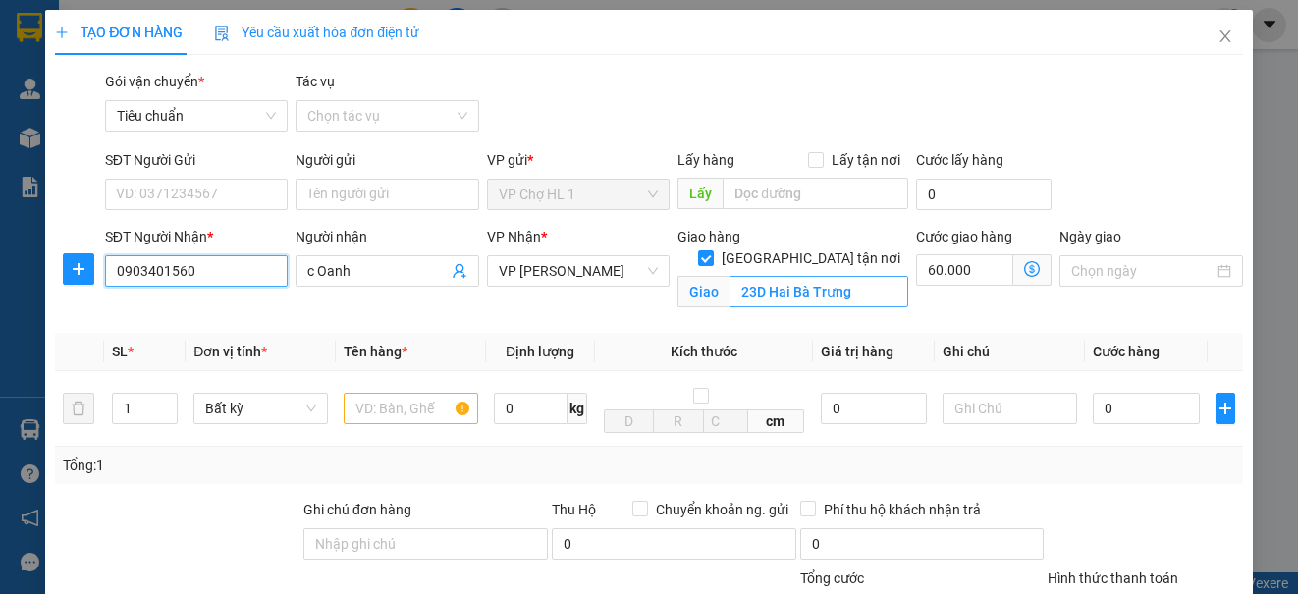
type input "0903401560"
click at [863, 276] on input "23D Hai Bà Trưng" at bounding box center [819, 291] width 179 height 31
type input "s"
type input "SỐ 33 [MEDICAL_DATA] KHU ĐÔ THỊ [GEOGRAPHIC_DATA],[GEOGRAPHIC_DATA],[GEOGRAPHIC…"
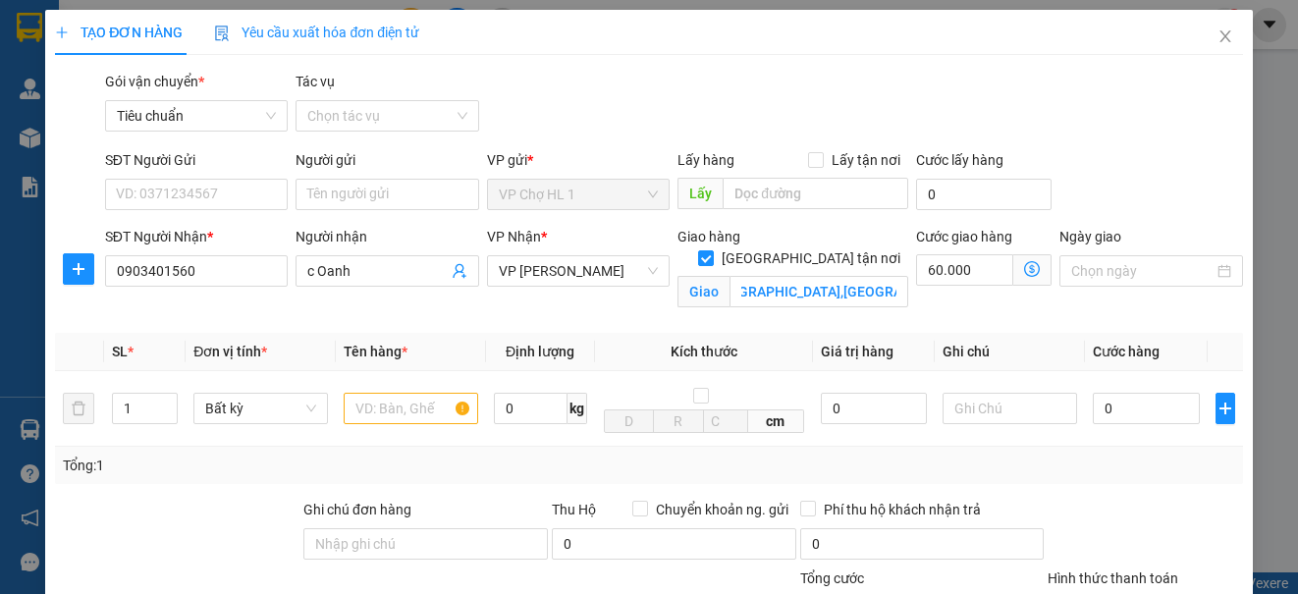
click at [1149, 157] on div "SĐT Người Gửi VD: 0371234567 Người gửi Tên người gửi VP gửi * VP Chợ HL 1 Lấy h…" at bounding box center [674, 183] width 1146 height 69
click at [601, 276] on span "VP [PERSON_NAME]" at bounding box center [578, 270] width 159 height 29
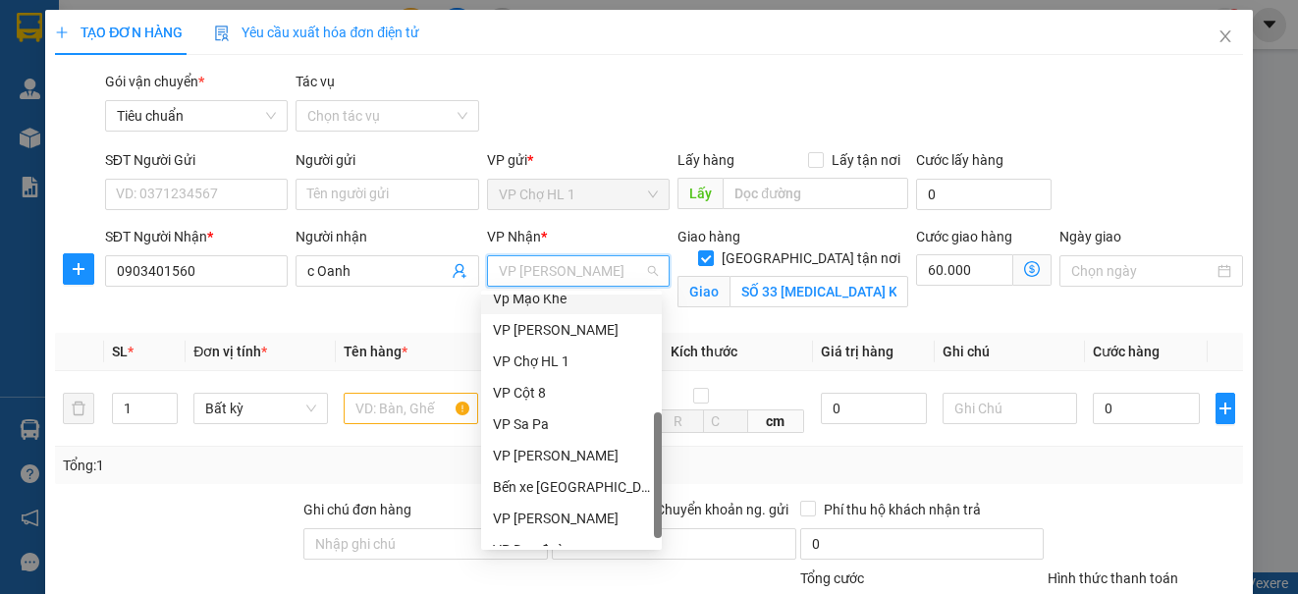
scroll to position [295, 0]
click at [588, 522] on div "VP [PERSON_NAME]" at bounding box center [571, 519] width 157 height 22
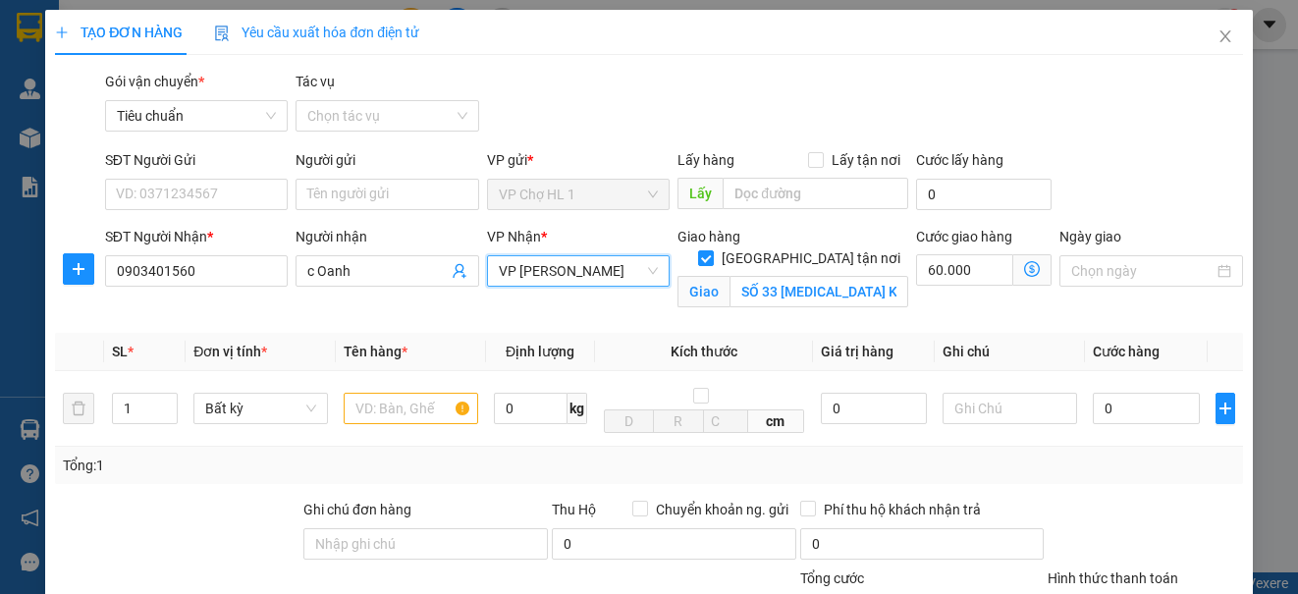
click at [1024, 270] on icon "dollar-circle" at bounding box center [1032, 269] width 16 height 16
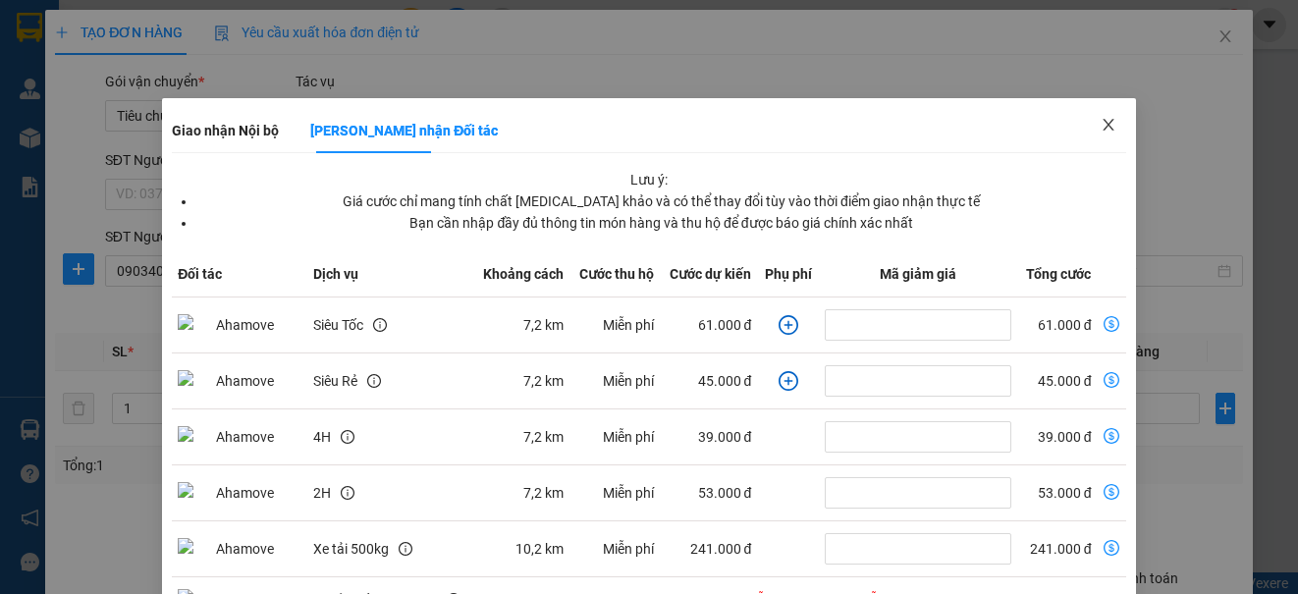
click at [1101, 128] on icon "close" at bounding box center [1109, 125] width 16 height 16
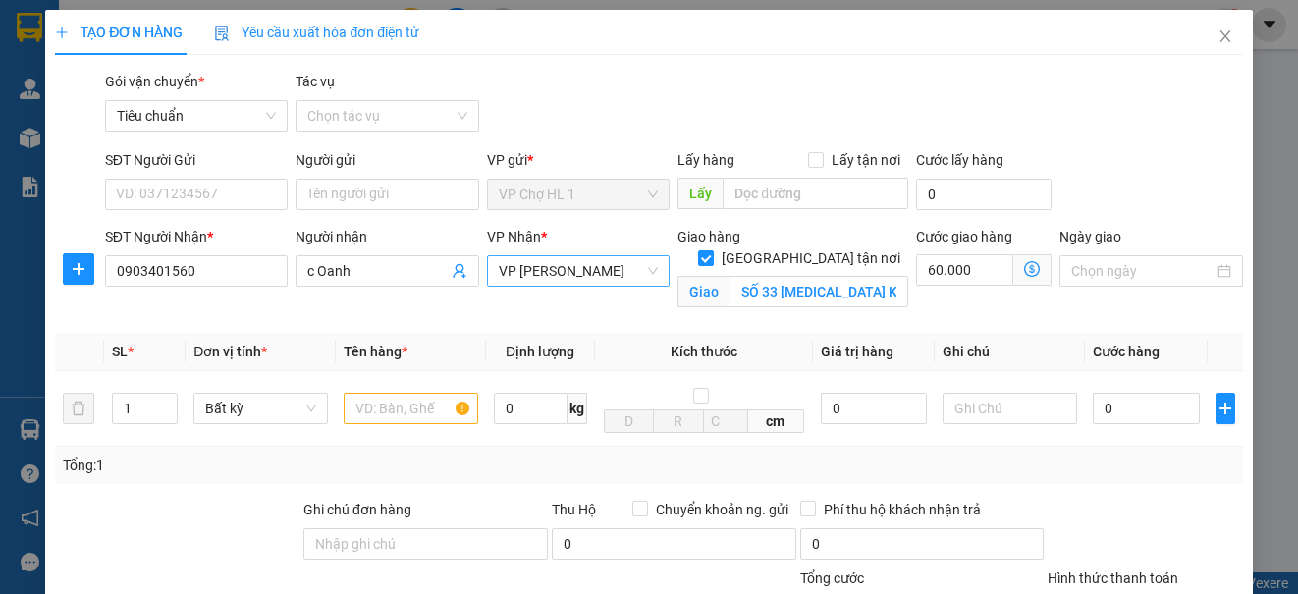
click at [586, 271] on span "VP [PERSON_NAME]" at bounding box center [578, 270] width 159 height 29
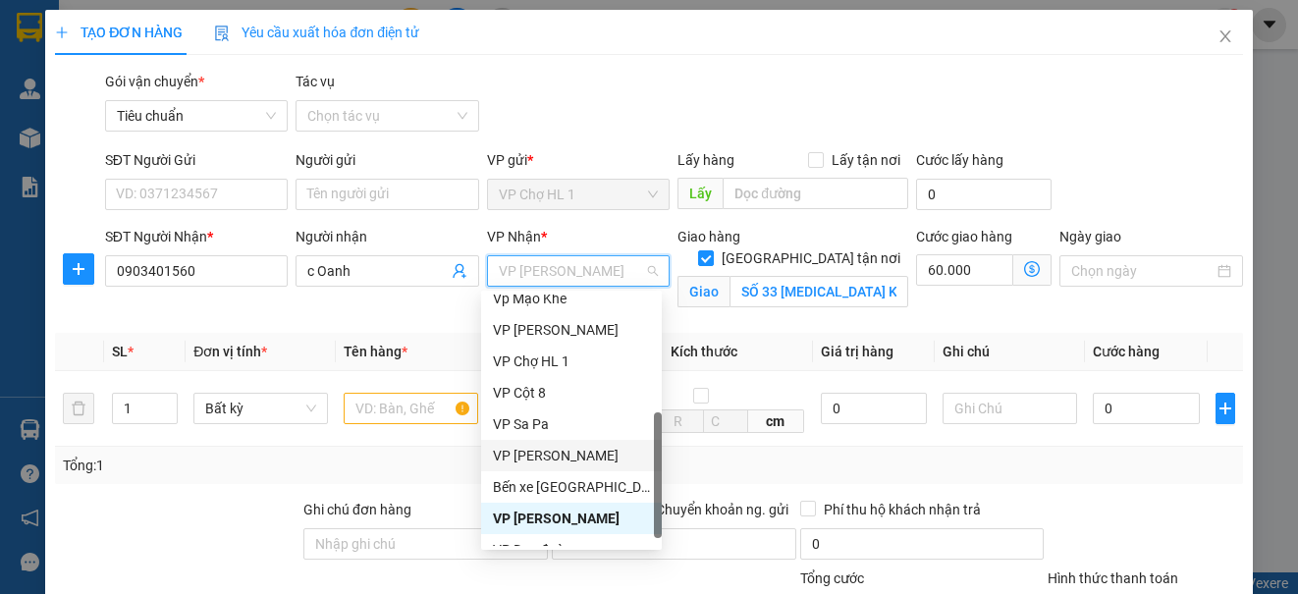
scroll to position [98, 0]
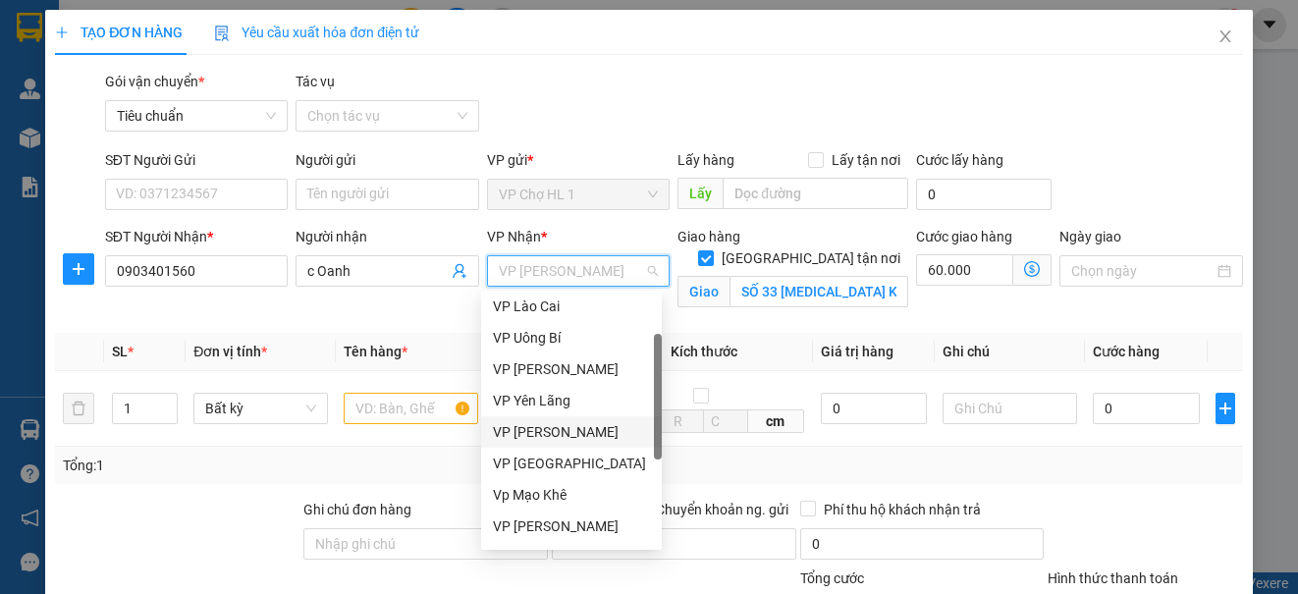
click at [563, 431] on div "VP [PERSON_NAME]" at bounding box center [571, 432] width 157 height 22
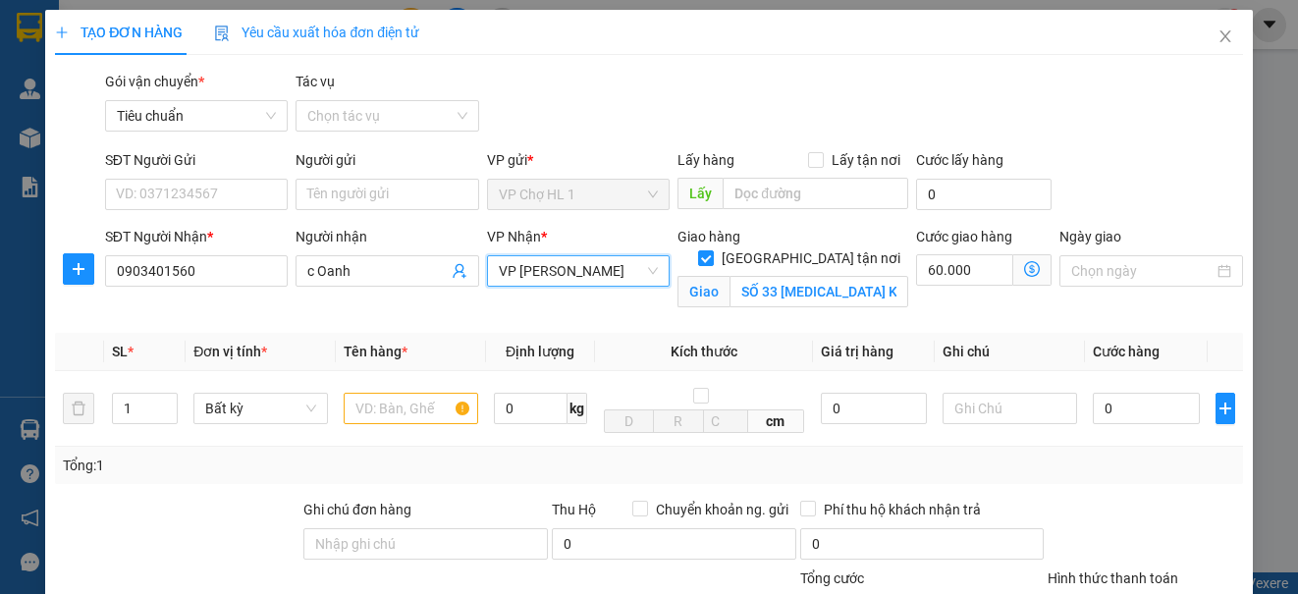
click at [1024, 265] on icon "dollar-circle" at bounding box center [1032, 269] width 16 height 16
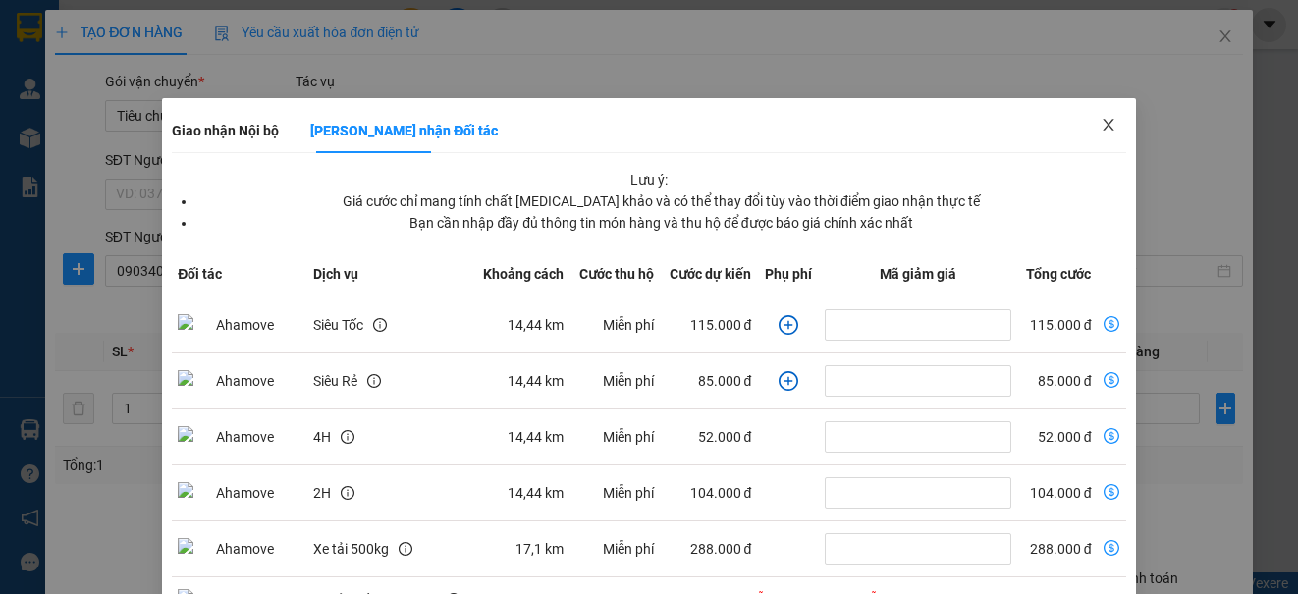
click at [1101, 118] on icon "close" at bounding box center [1109, 125] width 16 height 16
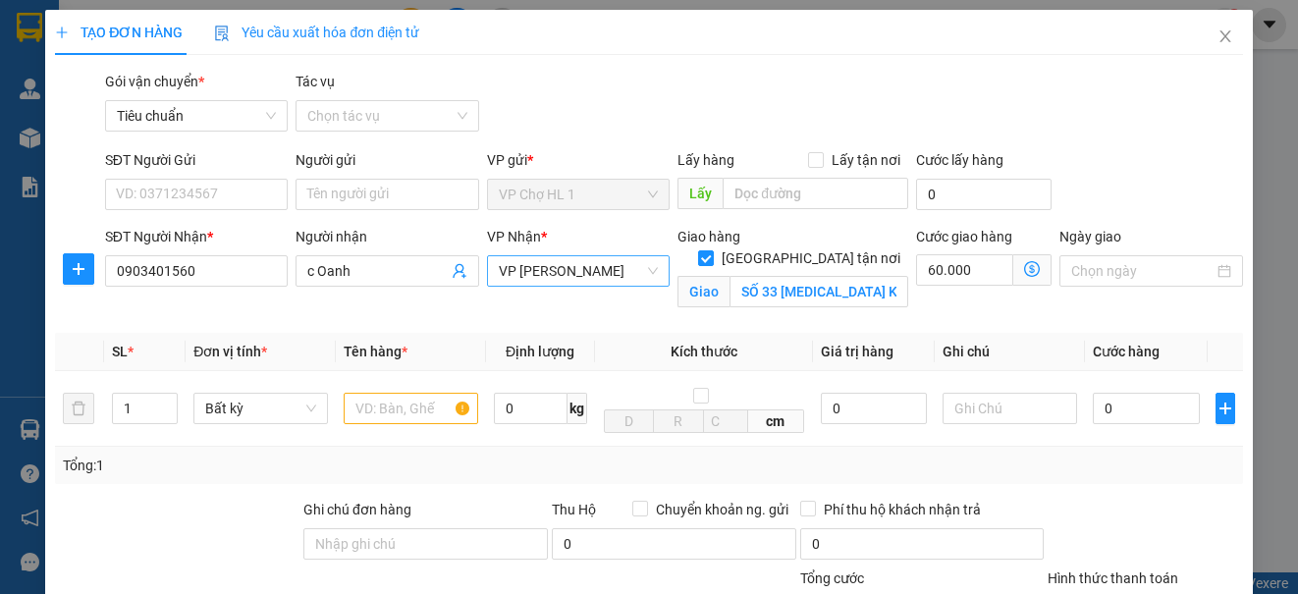
click at [556, 268] on span "VP [PERSON_NAME]" at bounding box center [578, 270] width 159 height 29
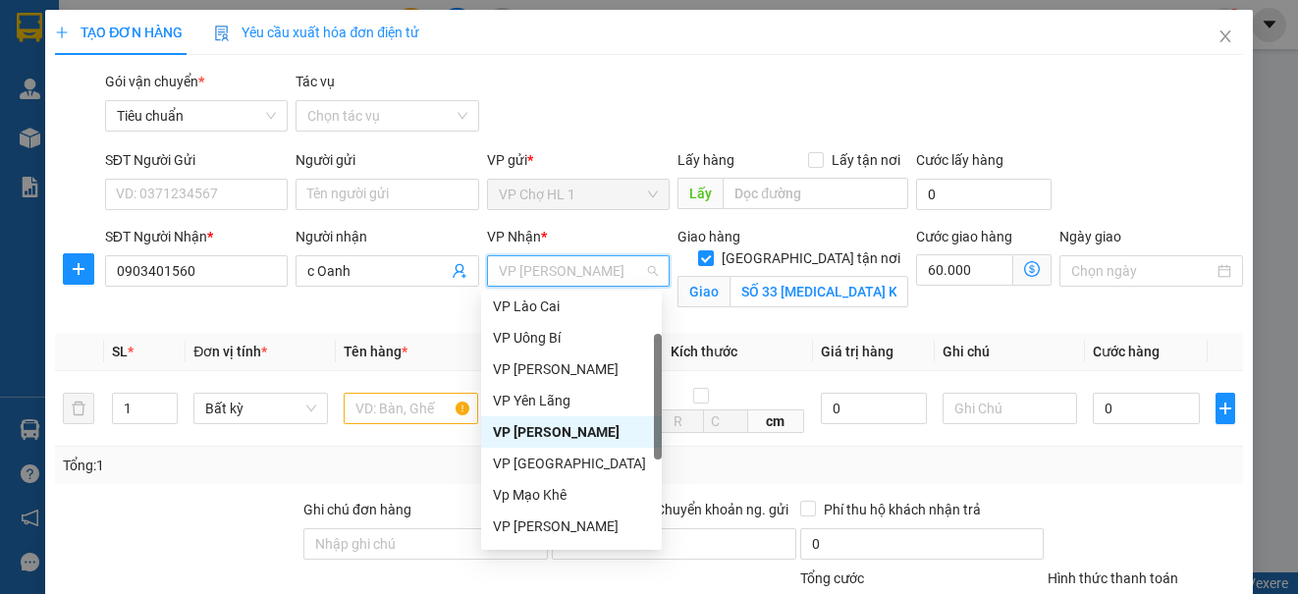
scroll to position [314, 0]
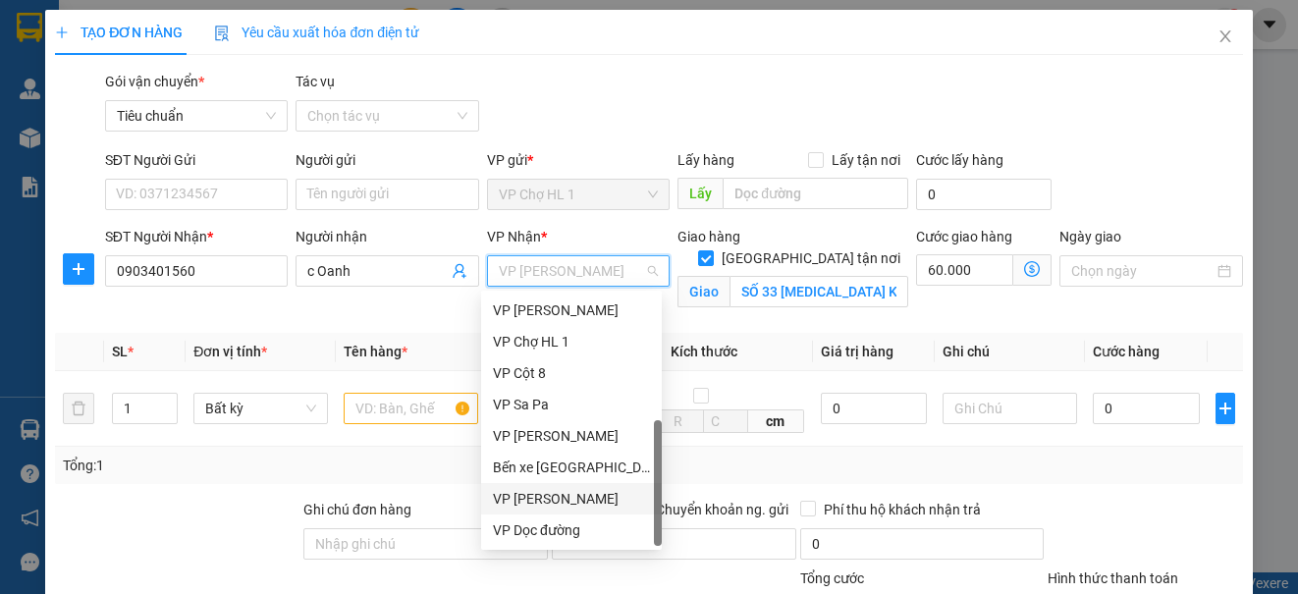
drag, startPoint x: 597, startPoint y: 501, endPoint x: 900, endPoint y: 367, distance: 331.5
click at [597, 500] on div "VP [PERSON_NAME]" at bounding box center [571, 499] width 157 height 22
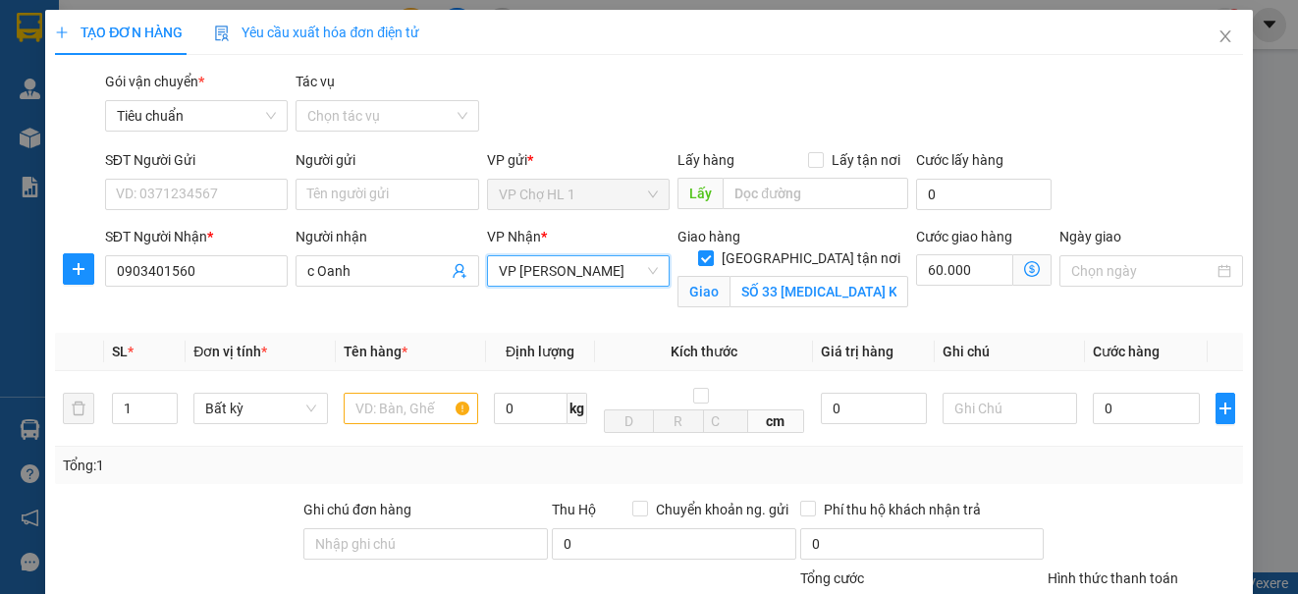
click at [1024, 267] on icon "dollar-circle" at bounding box center [1032, 269] width 16 height 16
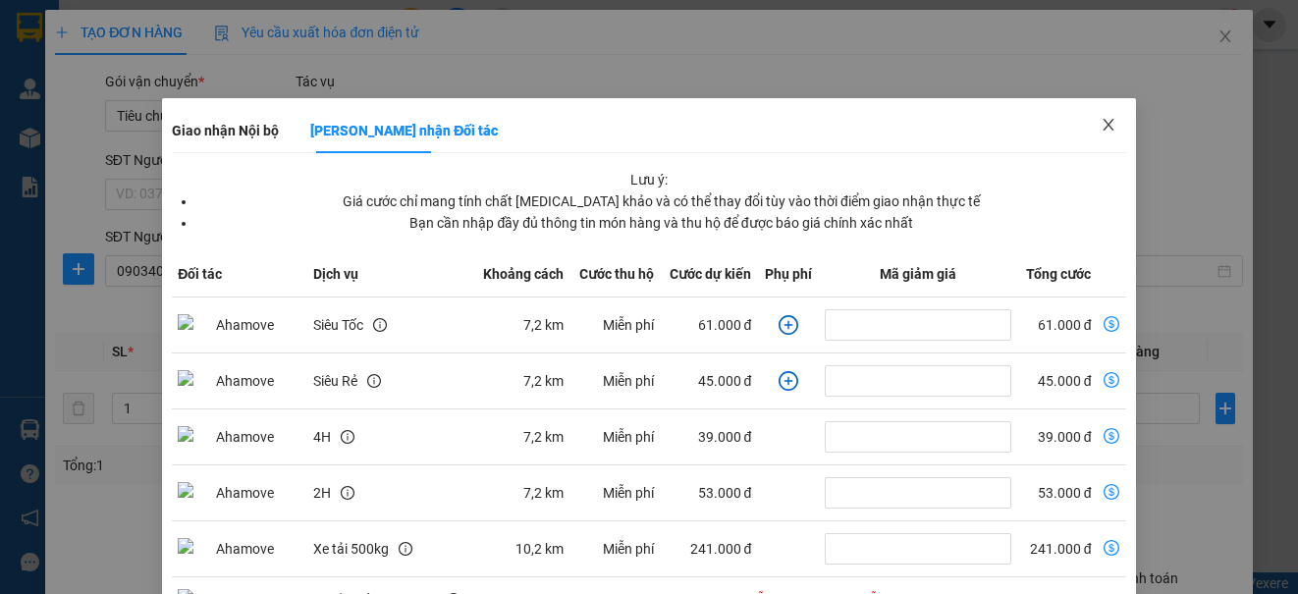
click at [1103, 124] on icon "close" at bounding box center [1108, 125] width 11 height 12
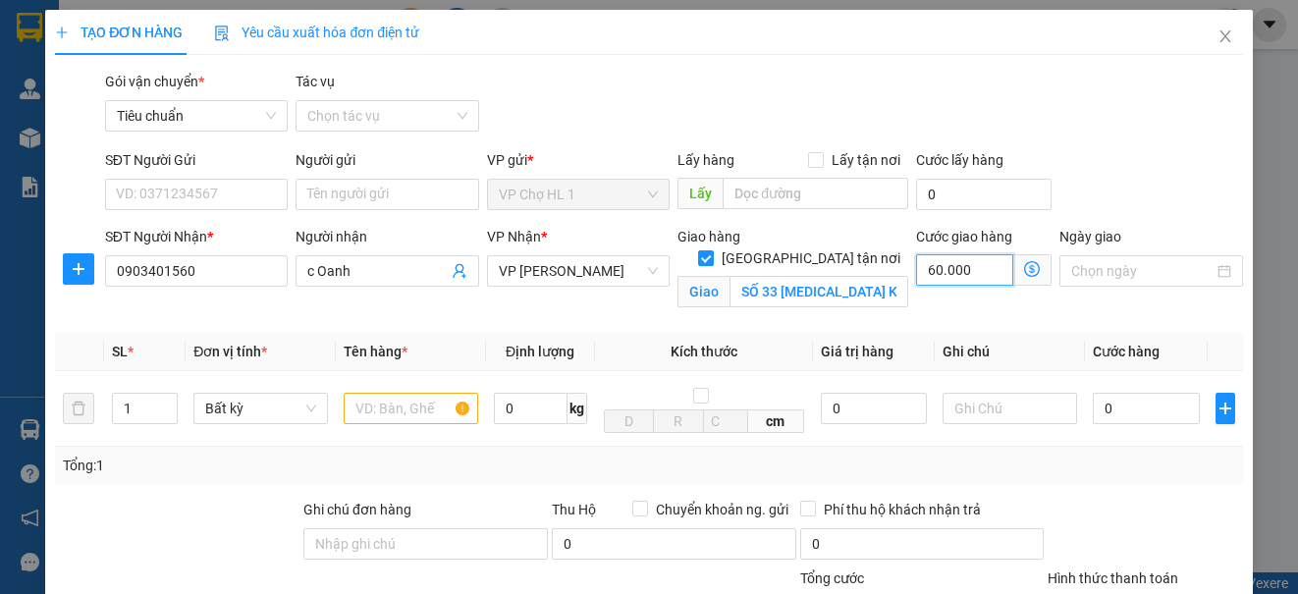
click at [959, 268] on input "60.000" at bounding box center [964, 269] width 97 height 31
type input "7"
type input "70"
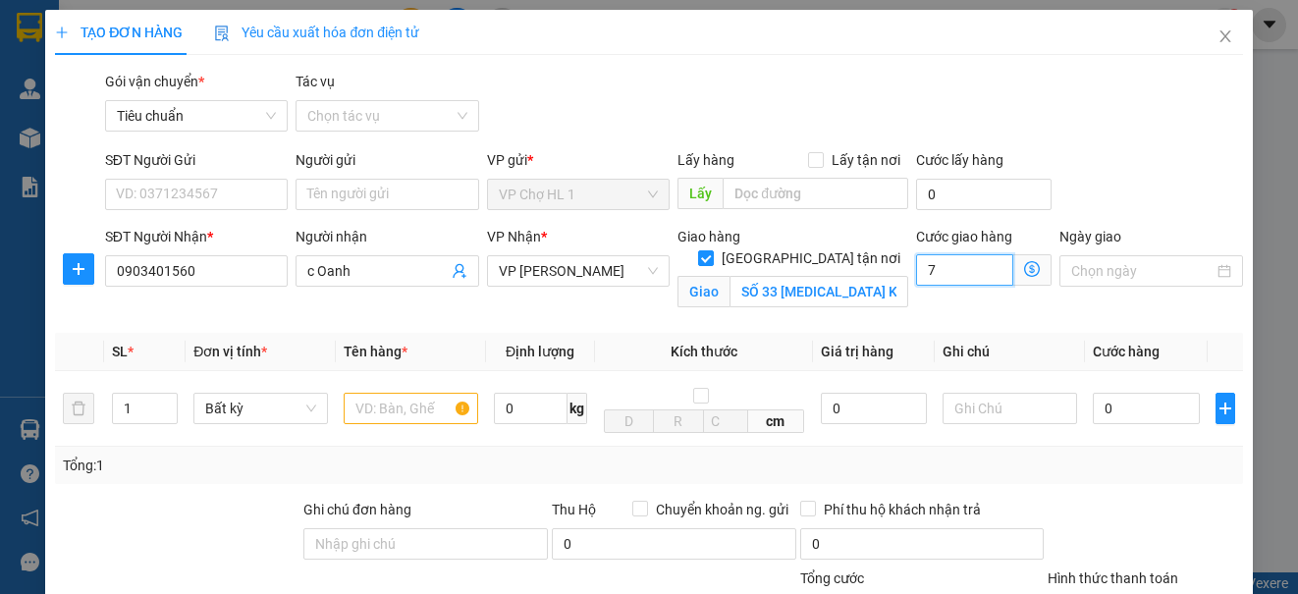
type input "70"
type input "70.000"
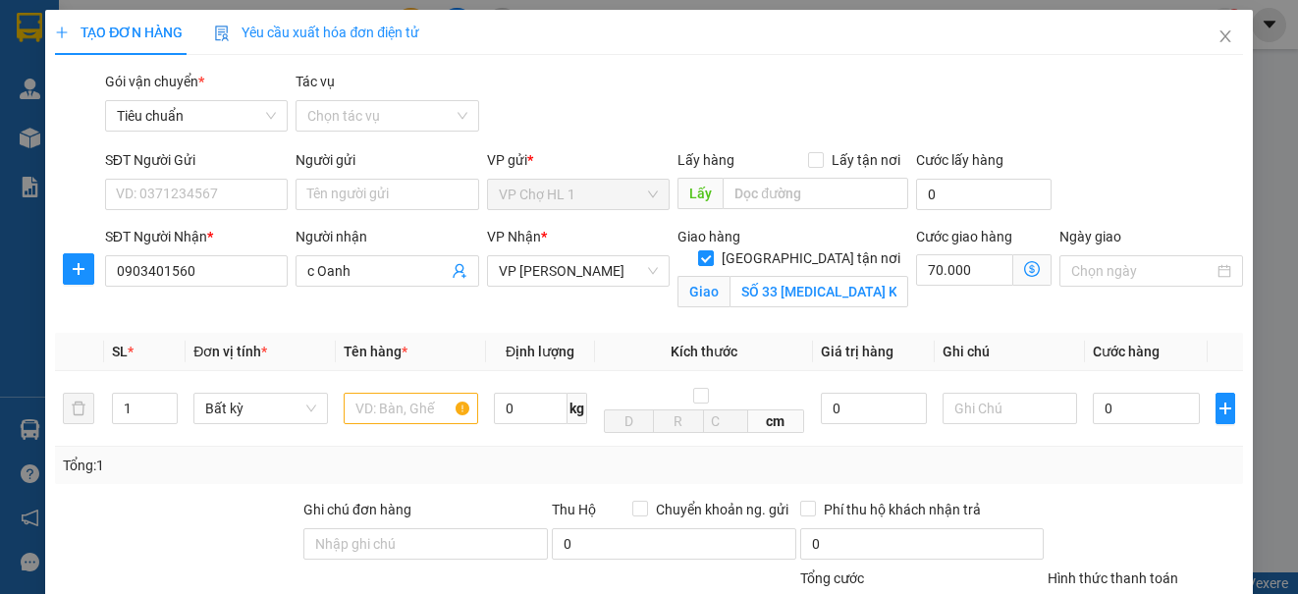
click at [1123, 173] on div "SĐT Người Gửi VD: 0371234567 Người gửi Tên người gửi VP gửi * VP Chợ HL 1 Lấy h…" at bounding box center [674, 183] width 1146 height 69
drag, startPoint x: 1123, startPoint y: 412, endPoint x: 1120, endPoint y: 402, distance: 11.2
click at [1123, 410] on input "0" at bounding box center [1146, 408] width 107 height 31
type input "6"
type input "70.006"
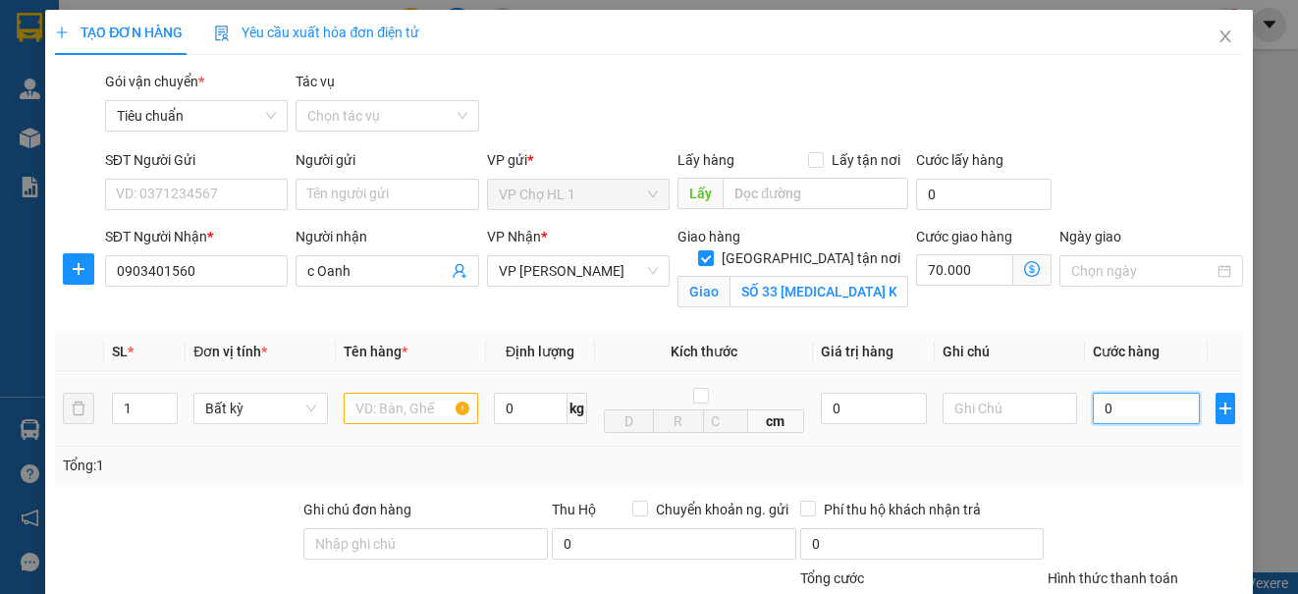
type input "70.006"
type input "60"
type input "70.060"
type input "60.000"
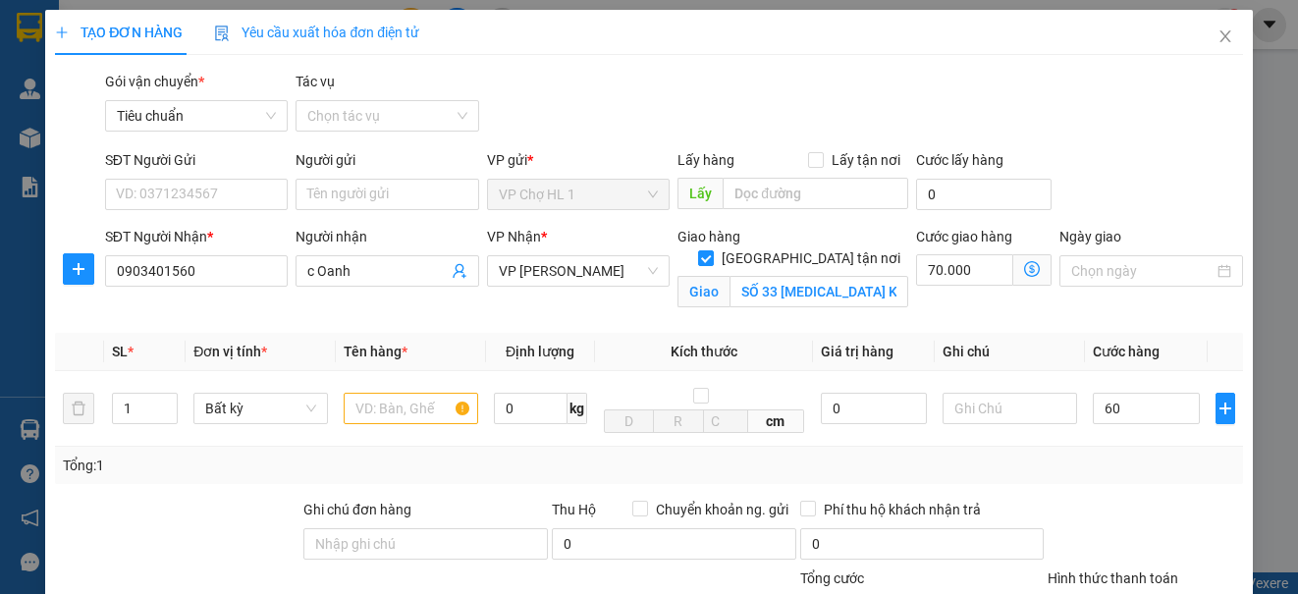
type input "130.000"
click at [1108, 196] on div "SĐT Người Gửi VD: 0371234567 Người gửi Tên người gửi VP gửi * VP Chợ HL 1 Lấy h…" at bounding box center [674, 183] width 1146 height 69
click at [998, 413] on input "text" at bounding box center [1010, 408] width 135 height 31
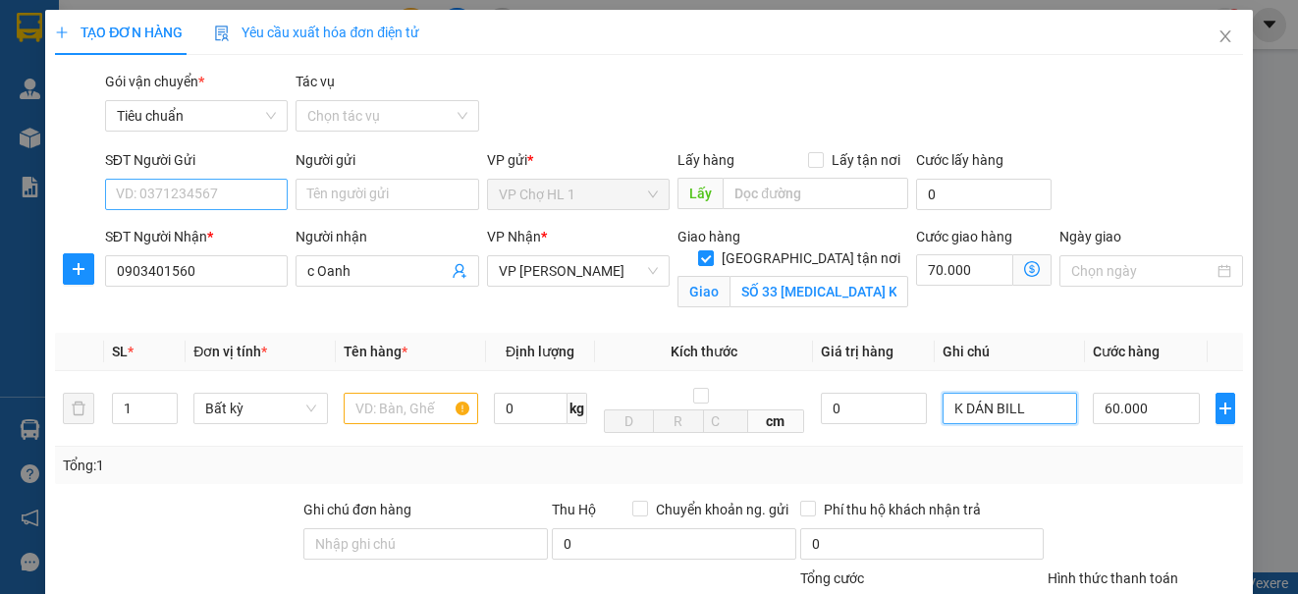
type input "K DÁN BILL"
click at [248, 193] on input "SĐT Người Gửi" at bounding box center [196, 194] width 183 height 31
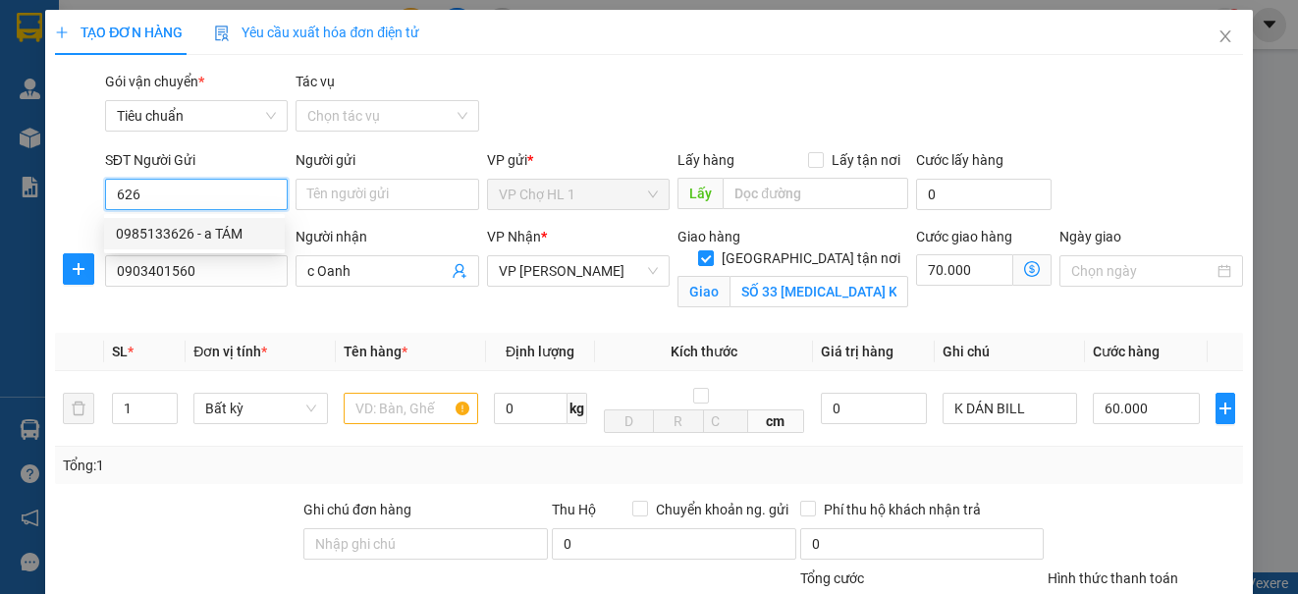
click at [231, 236] on div "0985133626 - a TÁM" at bounding box center [194, 234] width 157 height 22
type input "0985133626"
type input "a TÁM"
checkbox input "true"
type input "vinmec"
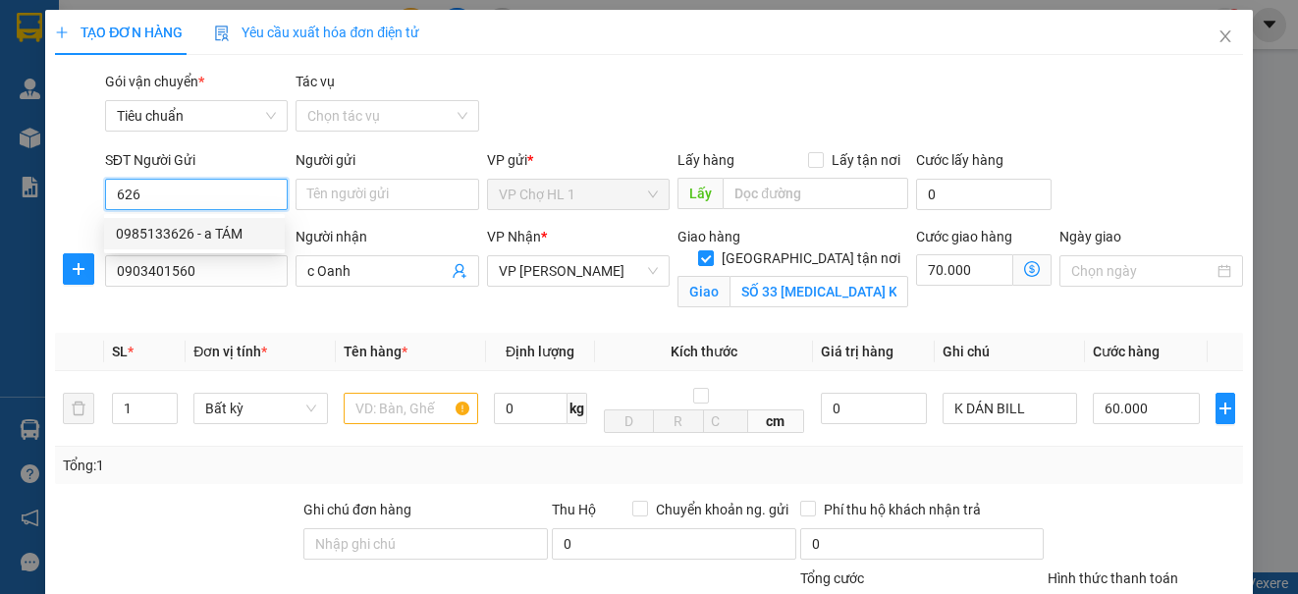
type input "150.000"
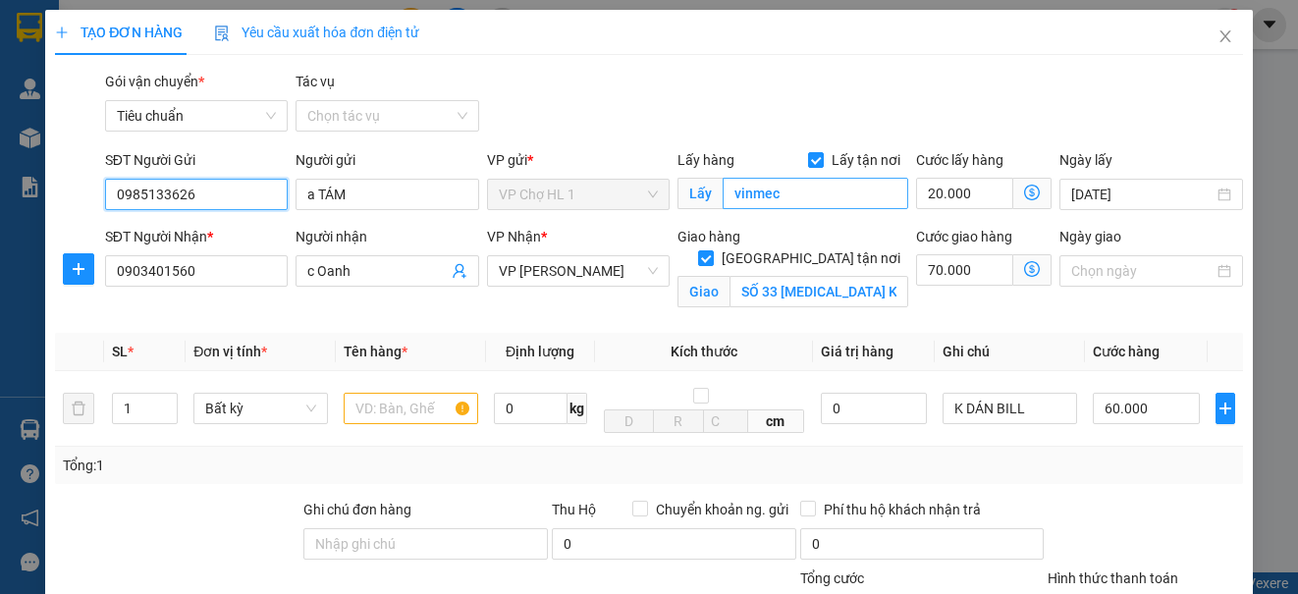
type input "0985133626"
click at [799, 190] on input "vinmec" at bounding box center [816, 193] width 186 height 31
type input "CHỢ"
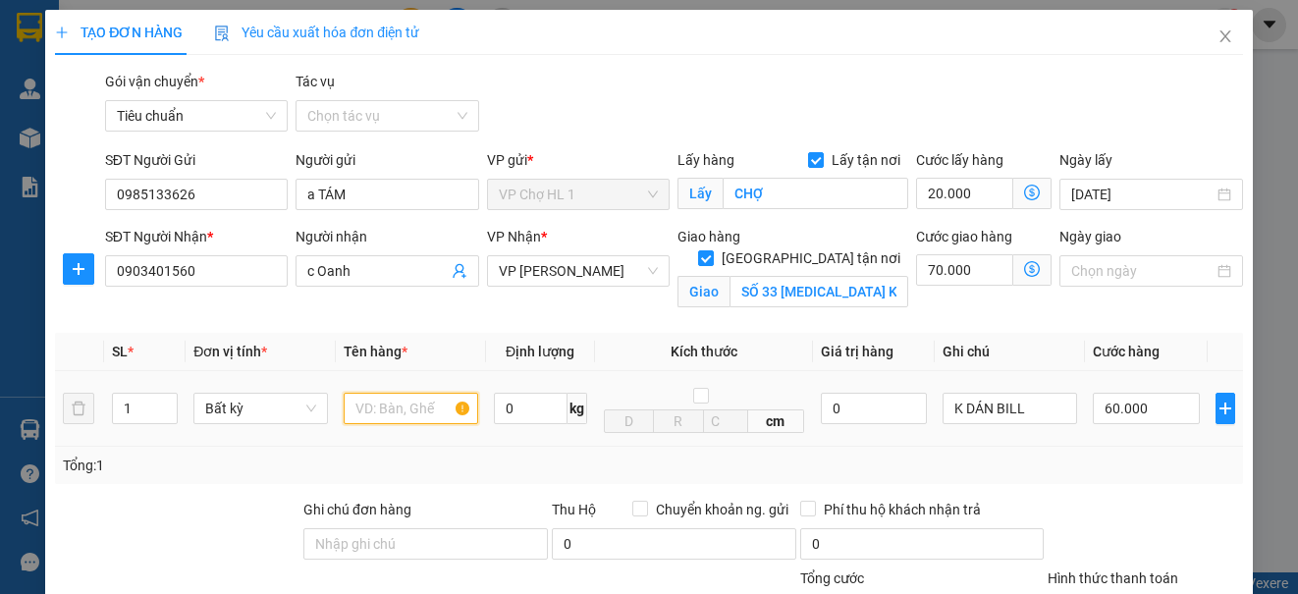
click at [380, 412] on input "text" at bounding box center [411, 408] width 135 height 31
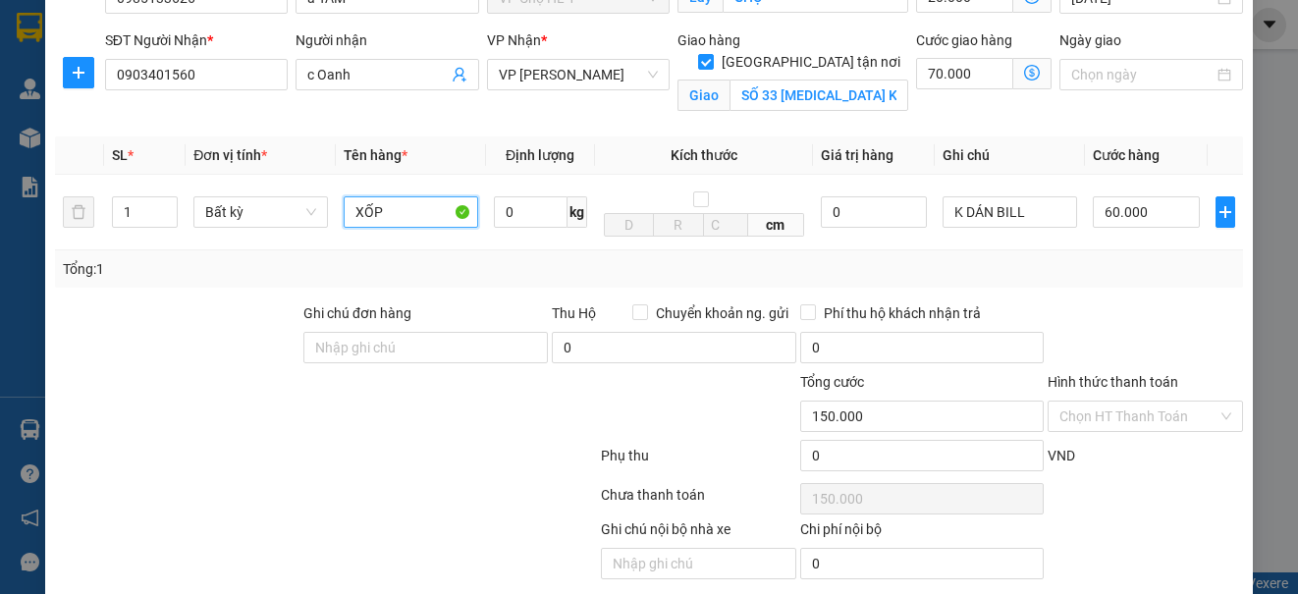
scroll to position [267, 0]
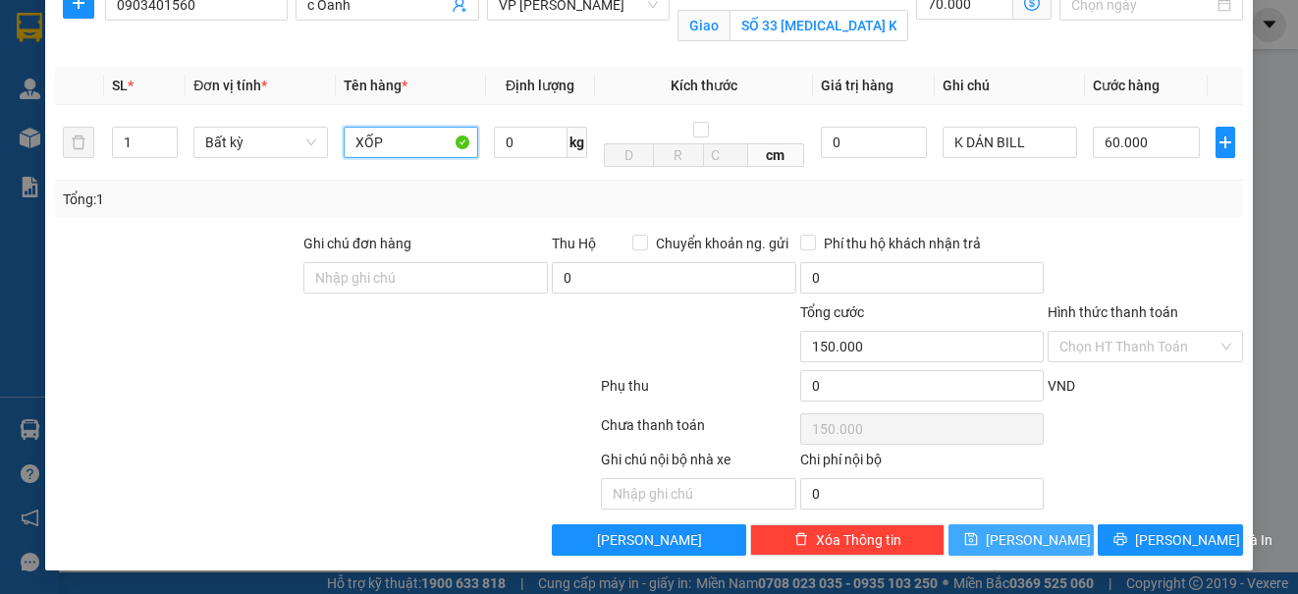
type input "XỐP"
click at [1033, 544] on button "[PERSON_NAME]" at bounding box center [1021, 539] width 145 height 31
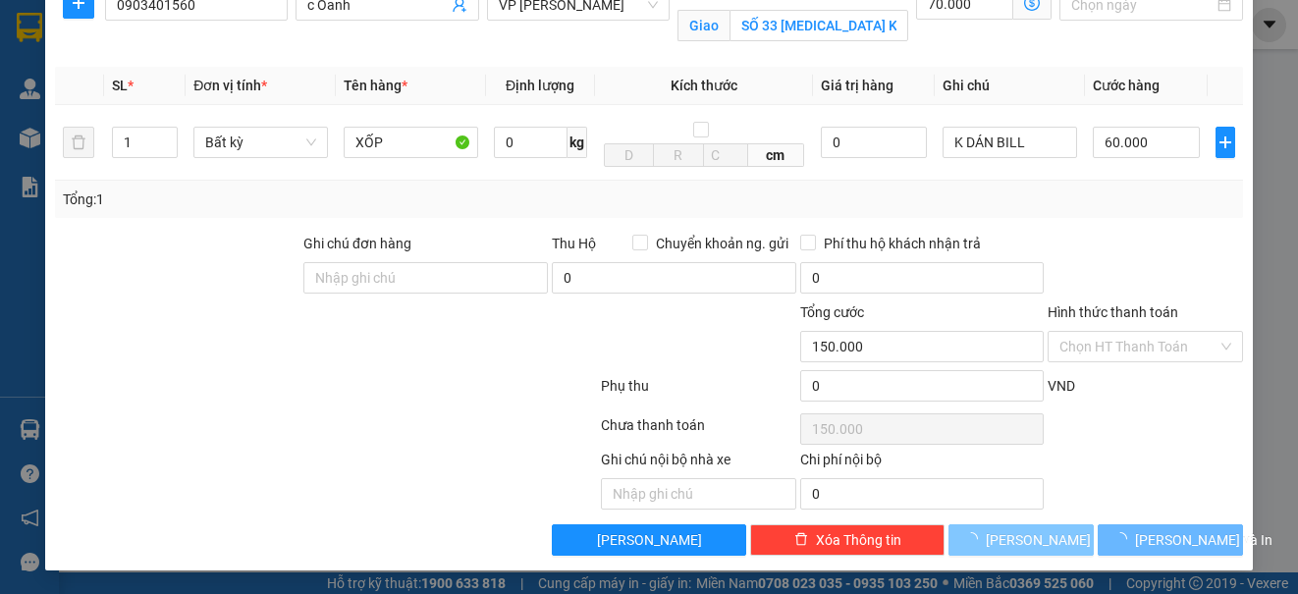
checkbox input "false"
type input "0"
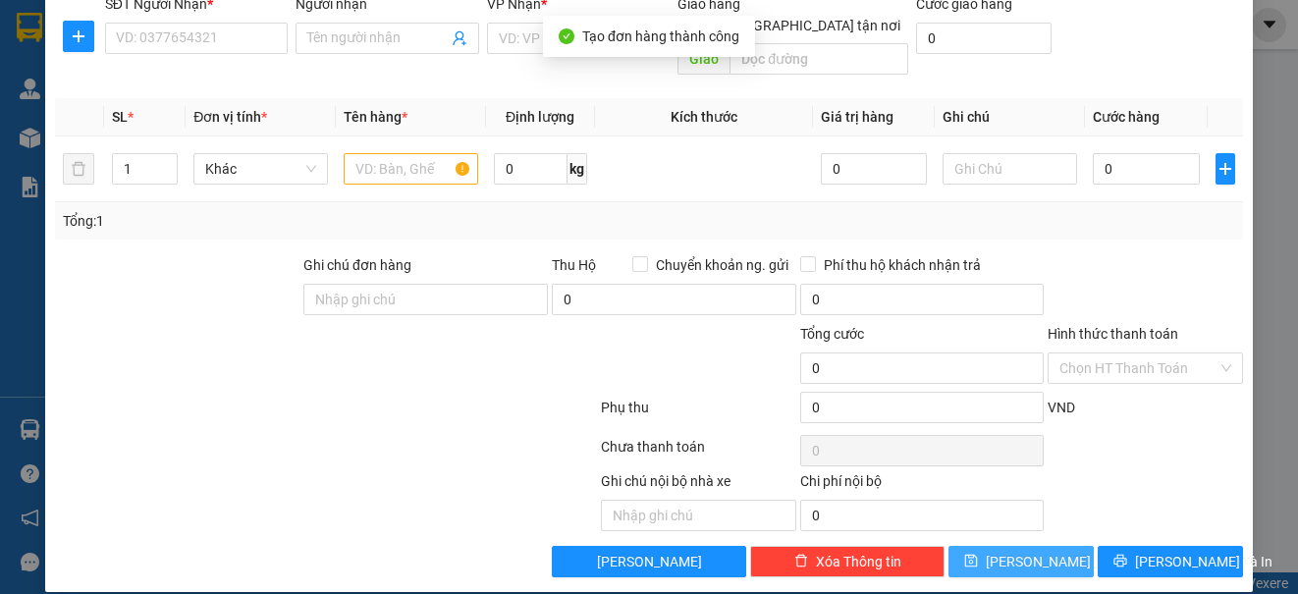
scroll to position [0, 0]
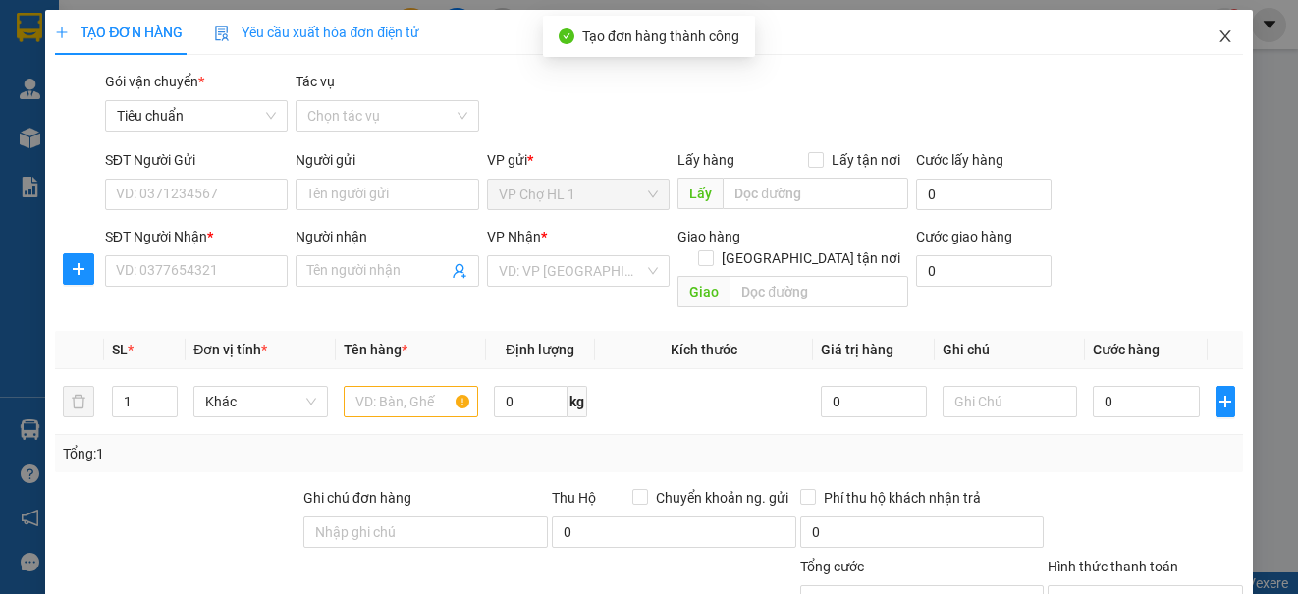
click at [1220, 38] on icon "close" at bounding box center [1225, 36] width 11 height 12
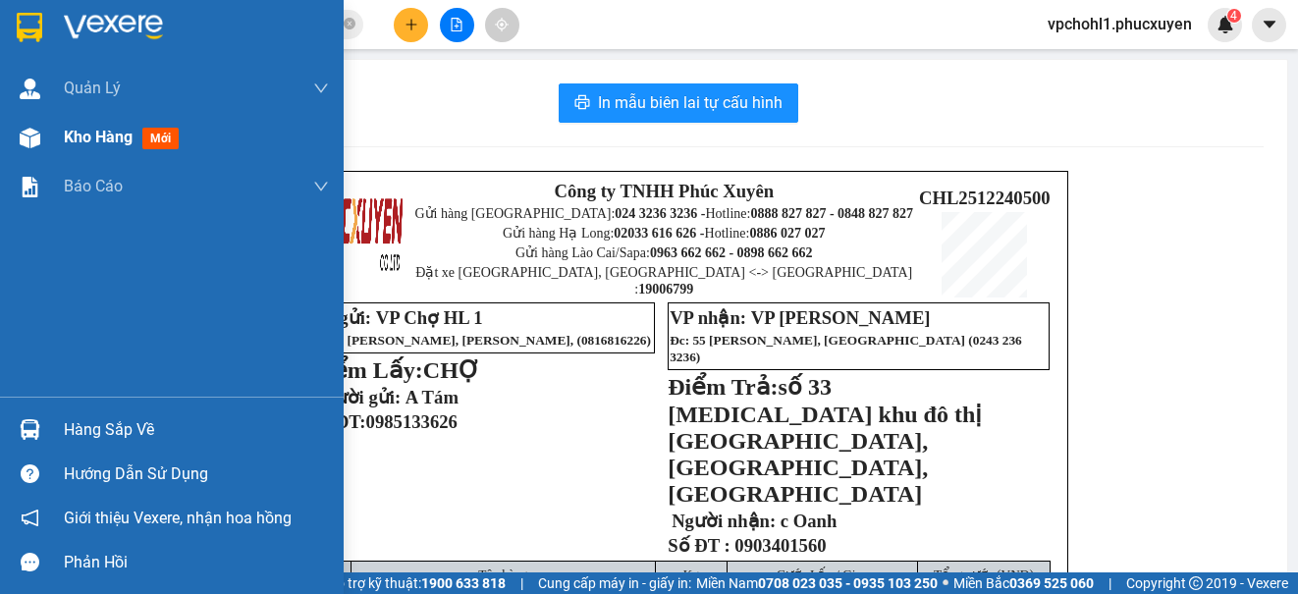
click at [92, 141] on span "Kho hàng" at bounding box center [98, 137] width 69 height 19
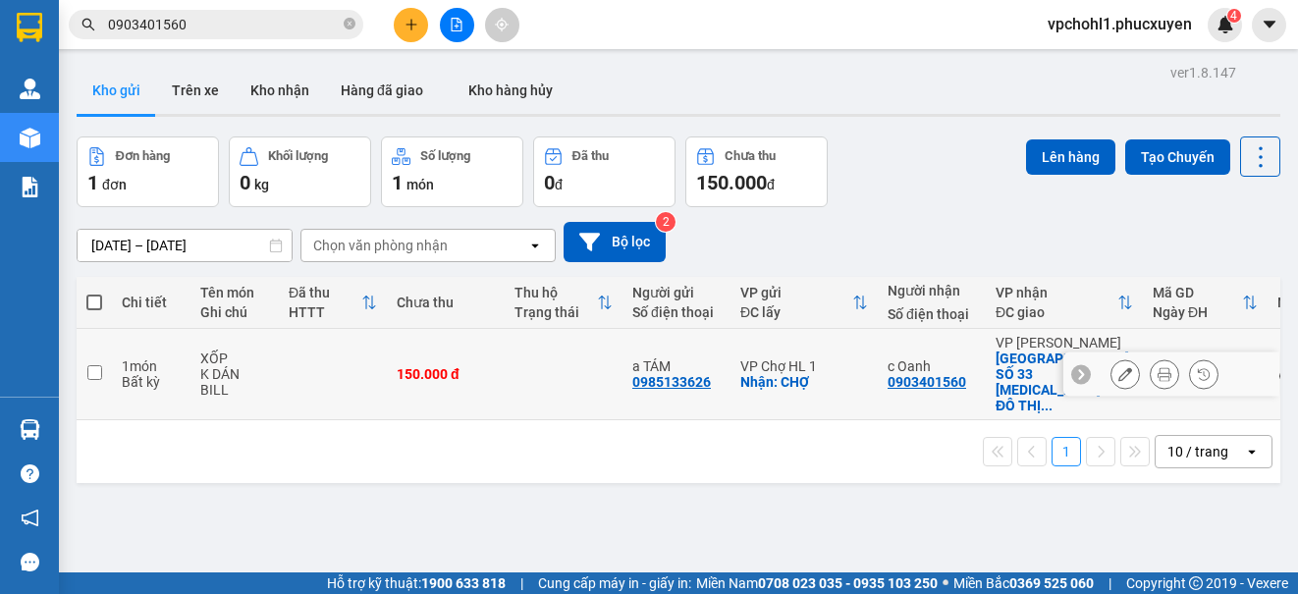
click at [1118, 367] on icon at bounding box center [1125, 374] width 14 height 14
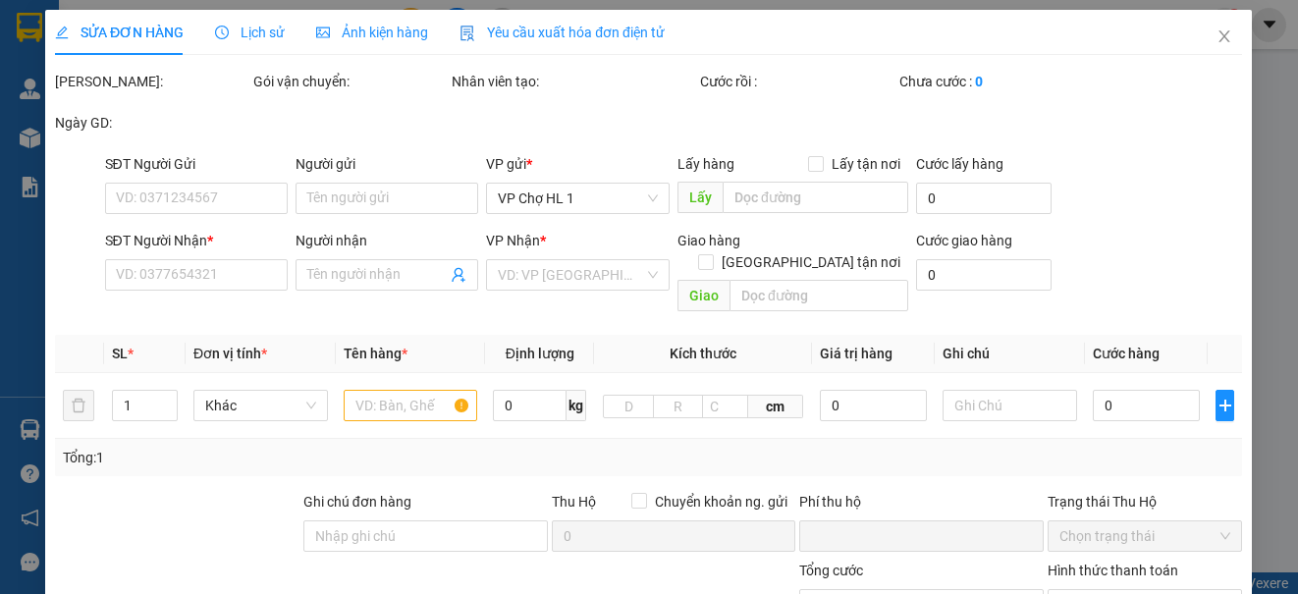
type input "0985133626"
type input "a TÁM"
checkbox input "true"
type input "CHỢ"
type input "0903401560"
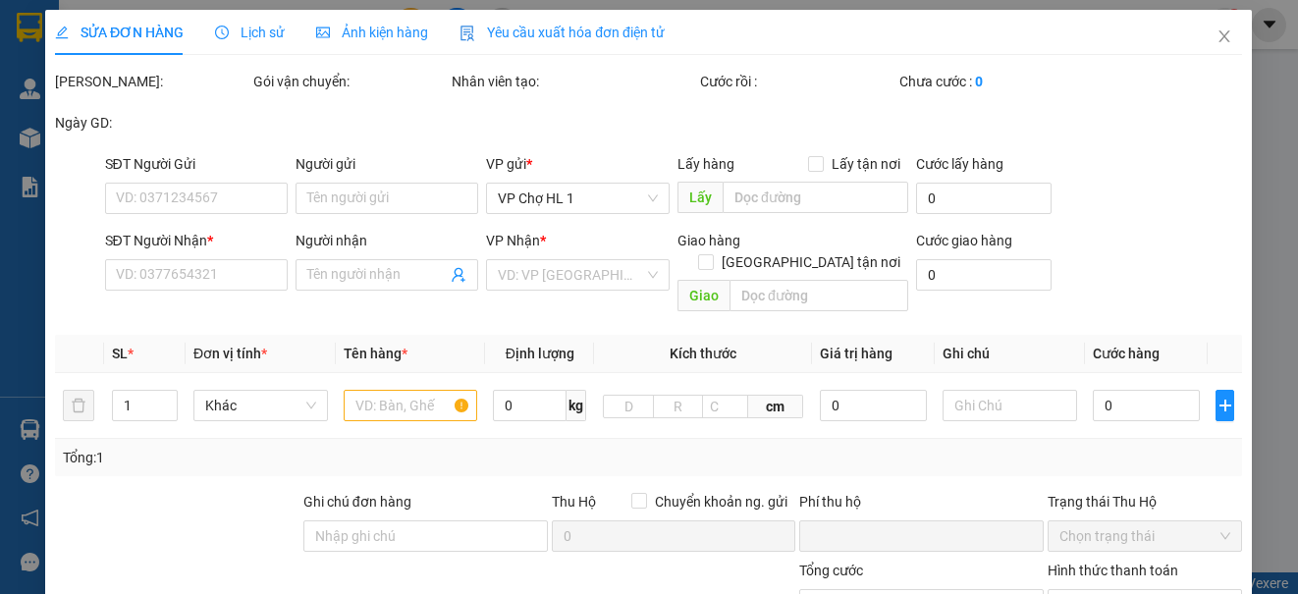
type input "c Oanh"
checkbox input "true"
type input "SỐ 33 [MEDICAL_DATA] KHU ĐÔ THỊ [GEOGRAPHIC_DATA],[GEOGRAPHIC_DATA],[GEOGRAPHIC…"
type input "0"
type input "150.000"
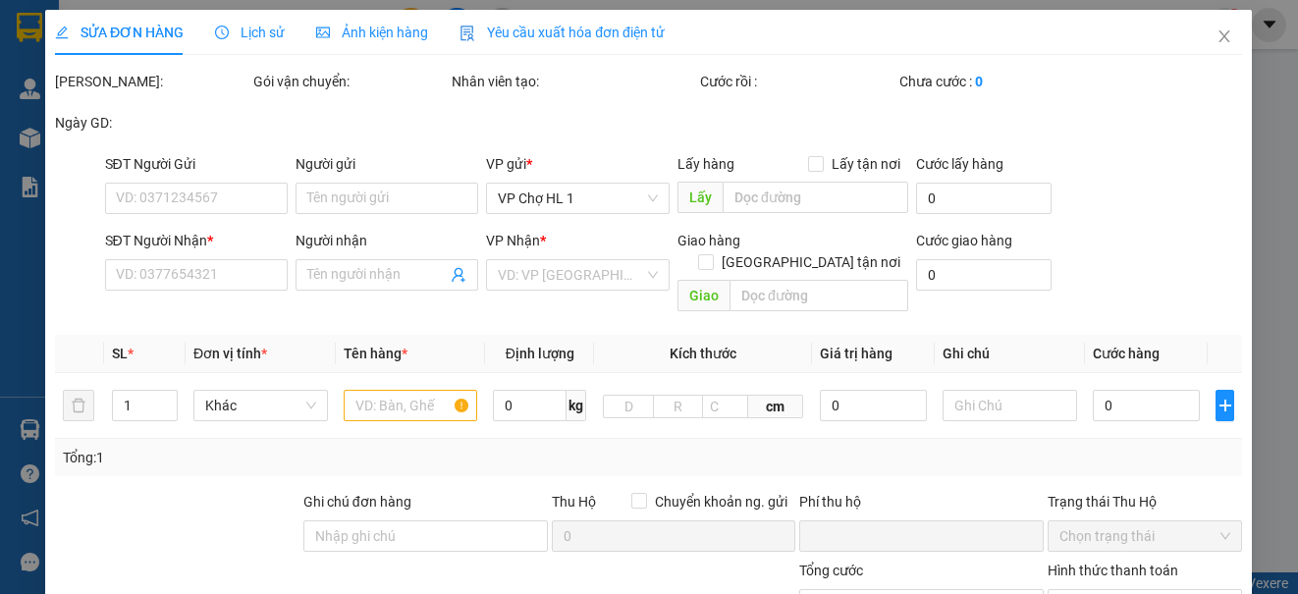
type input "150.000"
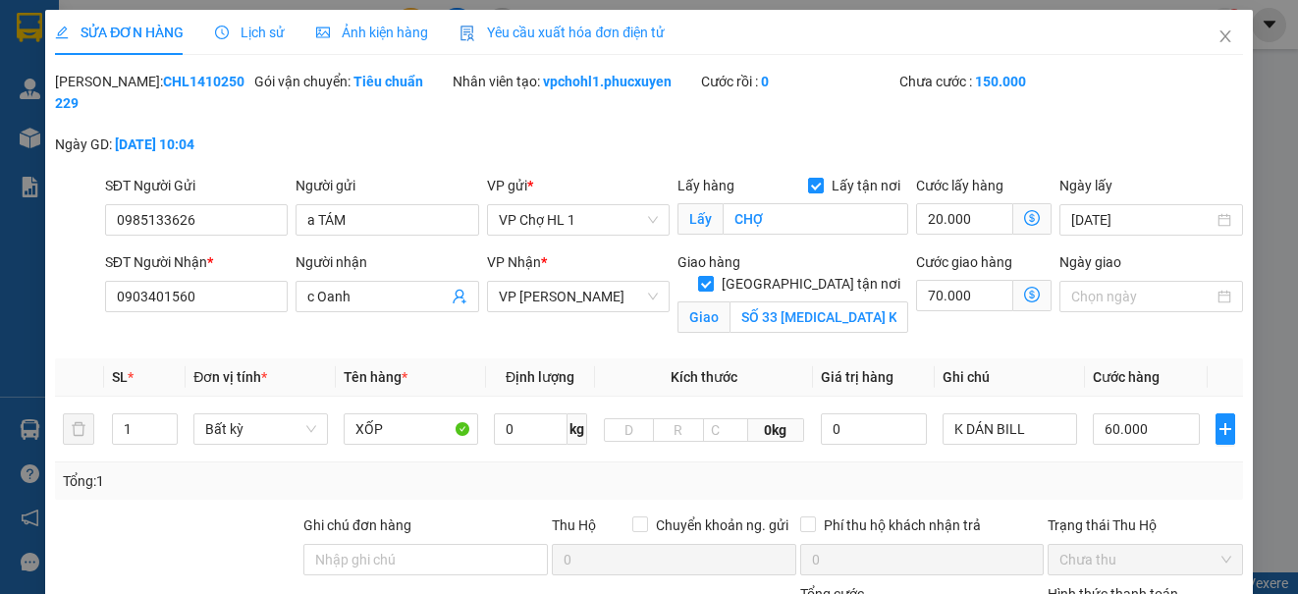
click at [1024, 291] on icon "dollar-circle" at bounding box center [1032, 295] width 16 height 16
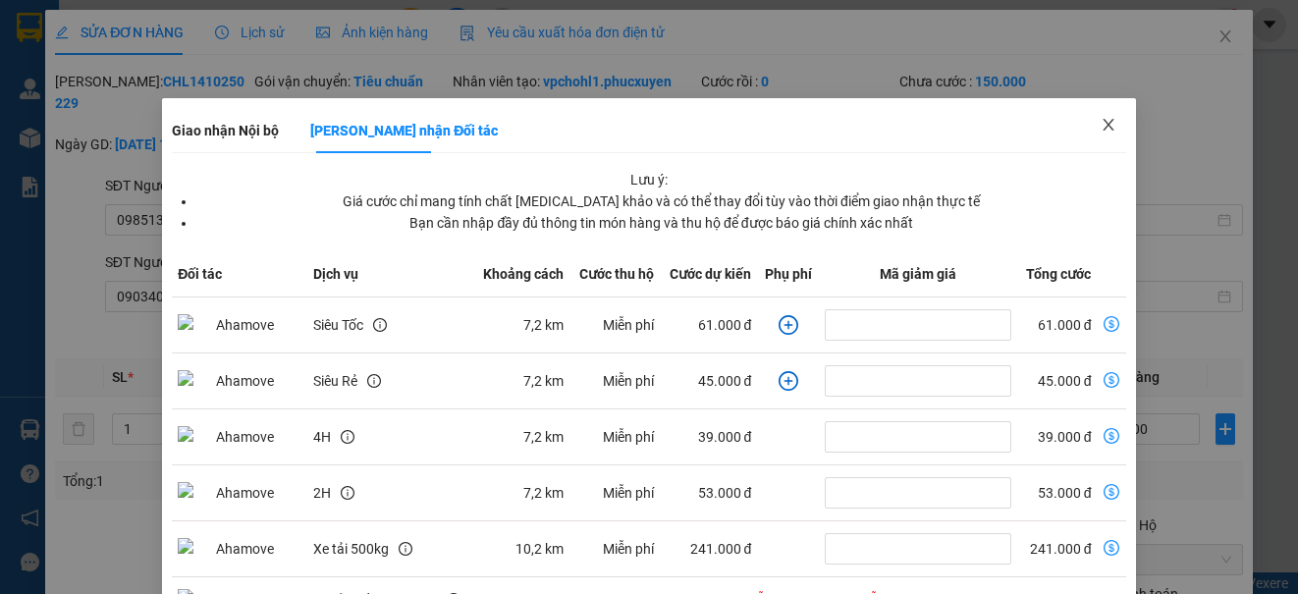
click at [1103, 125] on icon "close" at bounding box center [1108, 125] width 11 height 12
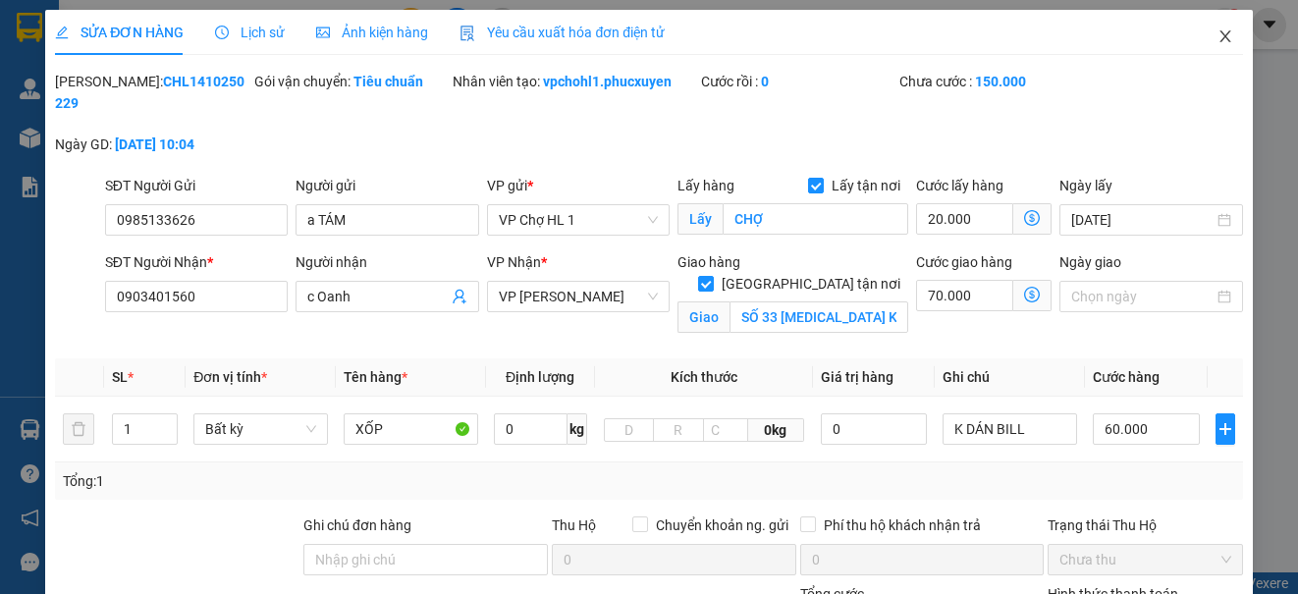
click at [1218, 37] on icon "close" at bounding box center [1226, 36] width 16 height 16
